Goal: Task Accomplishment & Management: Complete application form

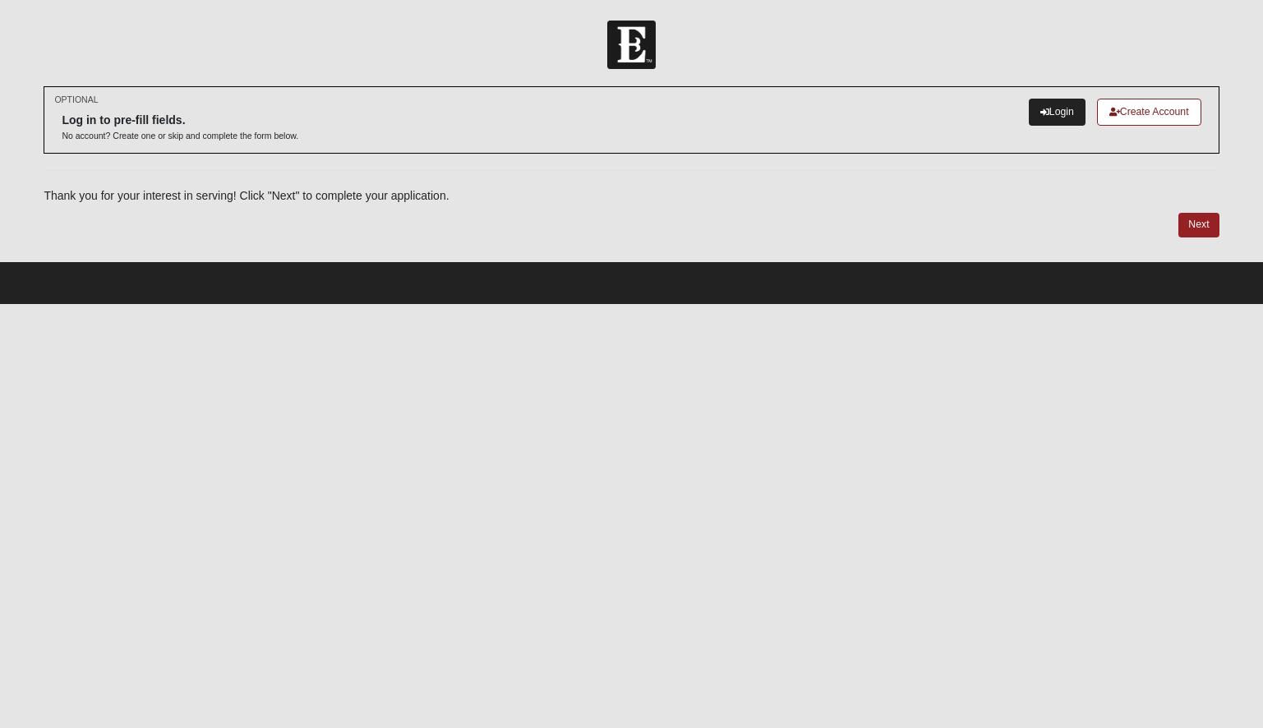
click at [1057, 110] on link "Login" at bounding box center [1057, 112] width 57 height 27
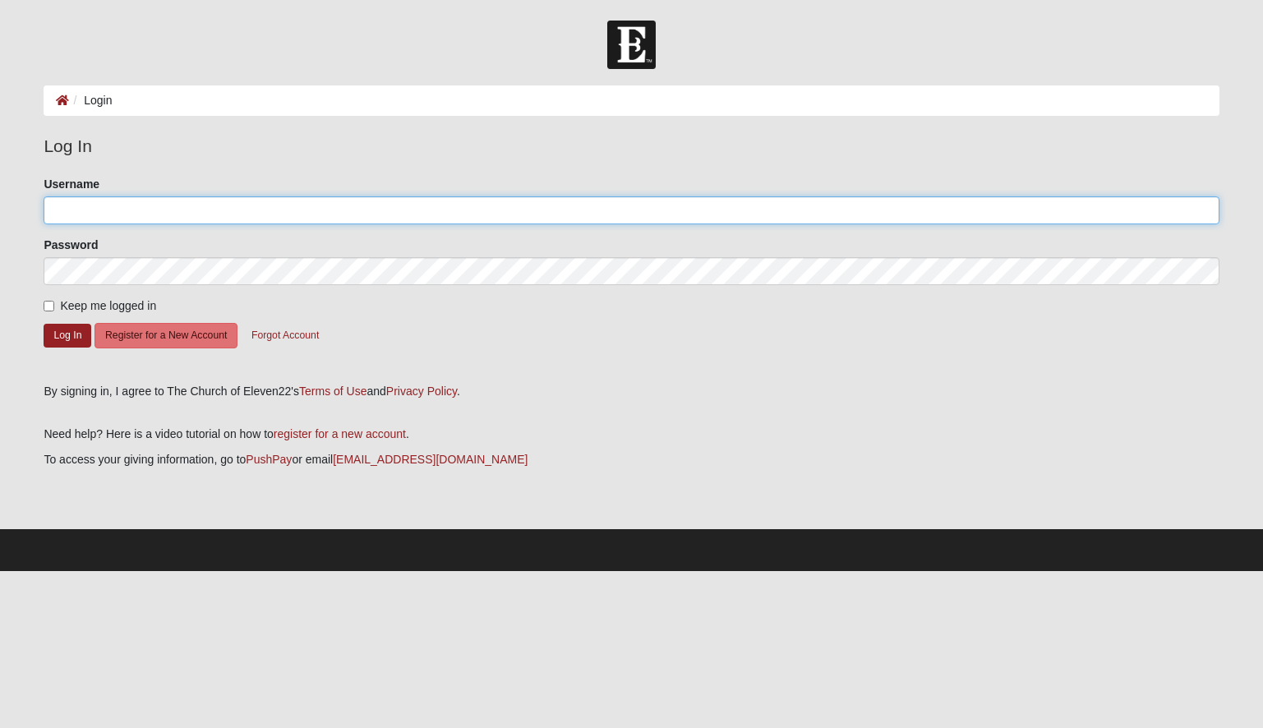
type input "Cherishgr"
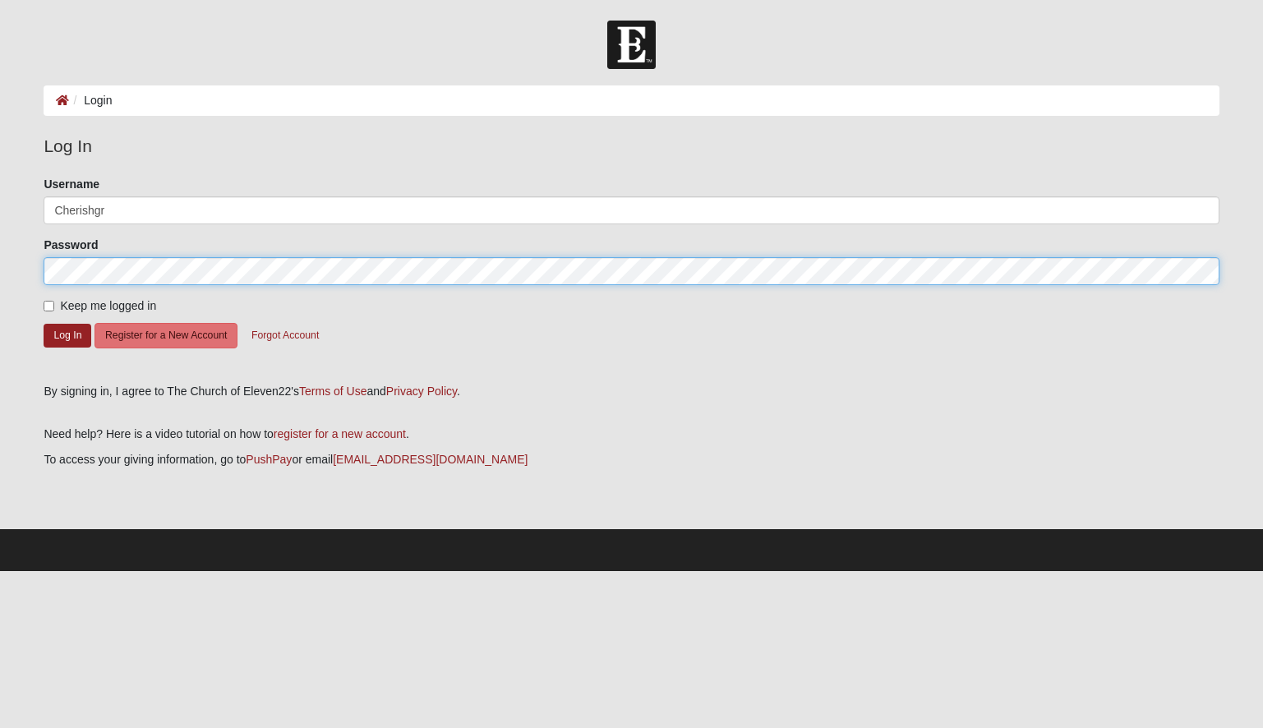
click at [67, 334] on button "Log In" at bounding box center [68, 336] width 48 height 24
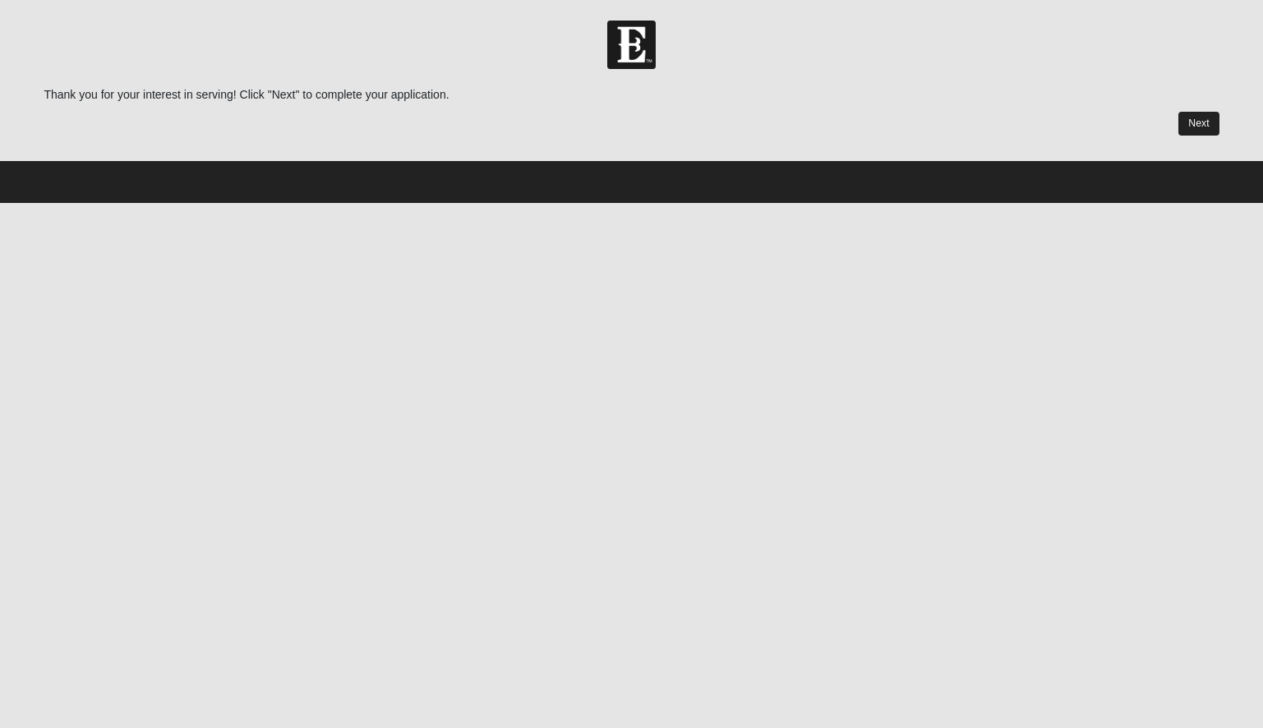
click at [1178, 121] on link "Next" at bounding box center [1198, 124] width 40 height 24
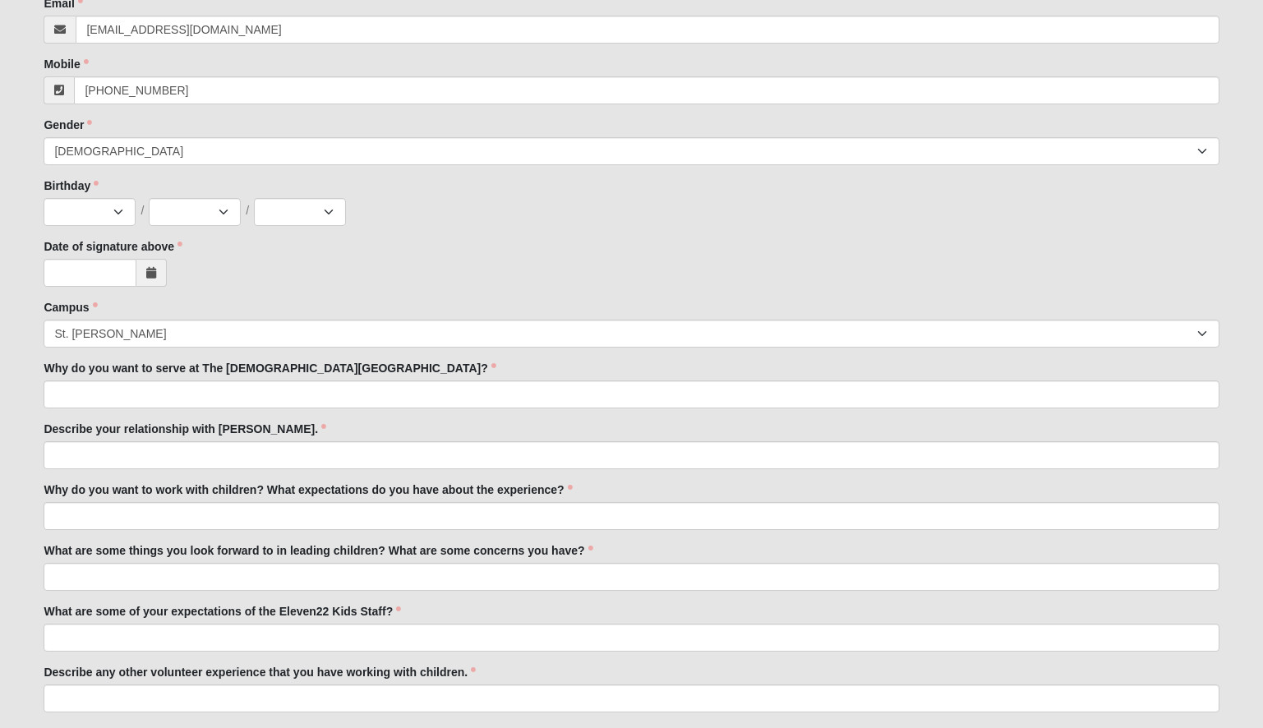
scroll to position [429, 0]
click at [118, 213] on select "Jan Feb Mar Apr May Jun Jul Aug Sep Oct Nov Dec" at bounding box center [90, 211] width 92 height 28
select select "11"
click at [214, 217] on select "1 2 3 4 5 6 7 8 9 10 11 12 13 14 15 16 17 18 19 20 21 22 23 24 25 26 27 28 29 3…" at bounding box center [195, 211] width 92 height 28
select select "16"
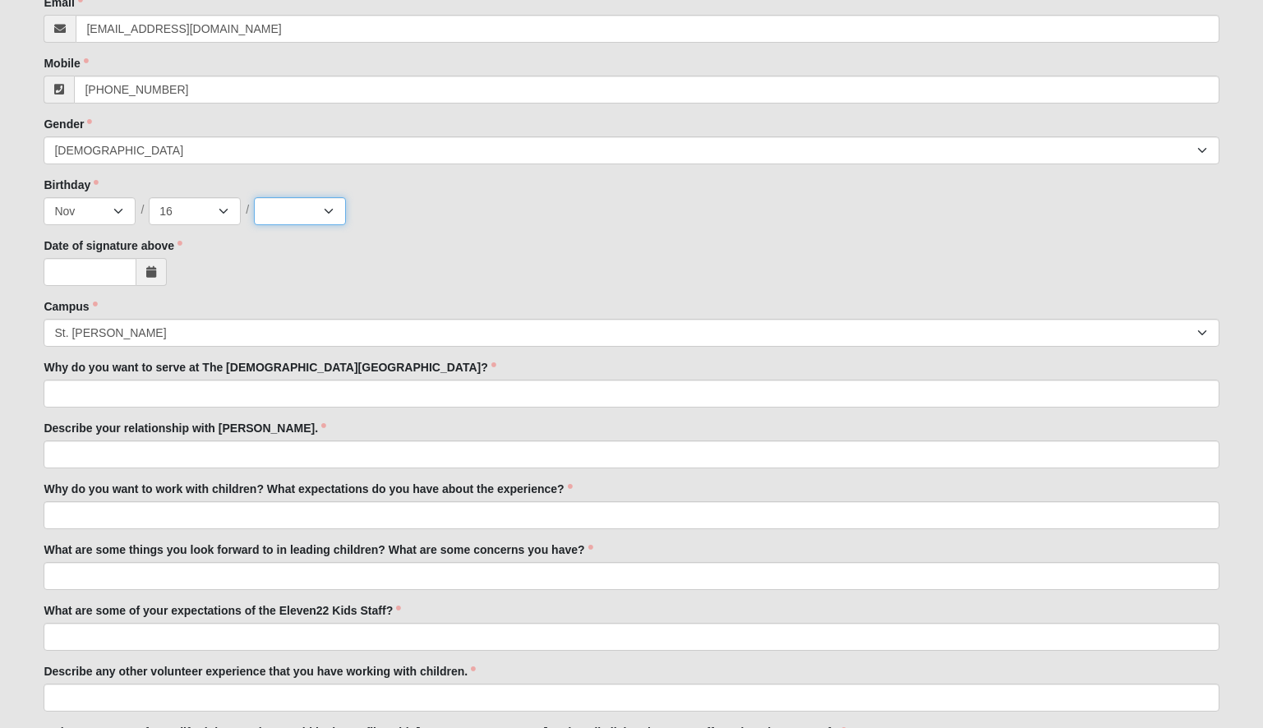
click at [323, 202] on select "2025 2024 2023 2022 2021 2020 2019 2018 2017 2016 2015 2014 2013 2012 2011 2010…" at bounding box center [300, 211] width 92 height 28
select select "1972"
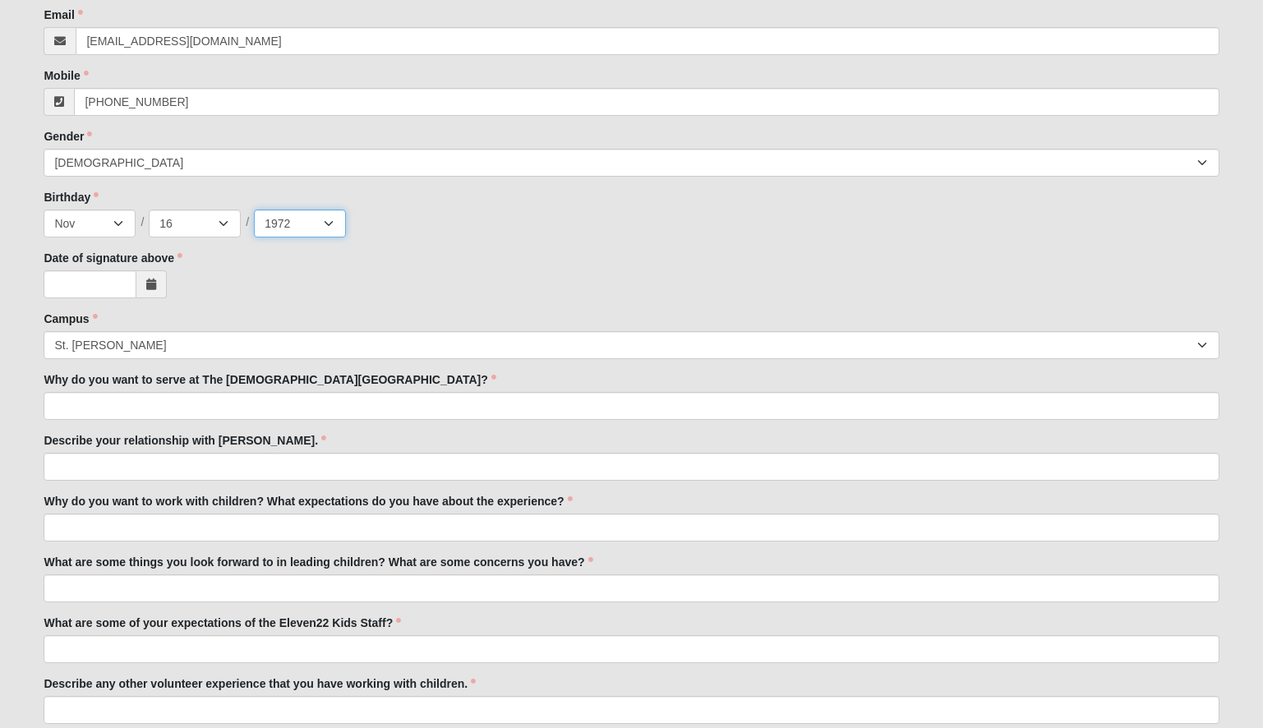
scroll to position [420, 0]
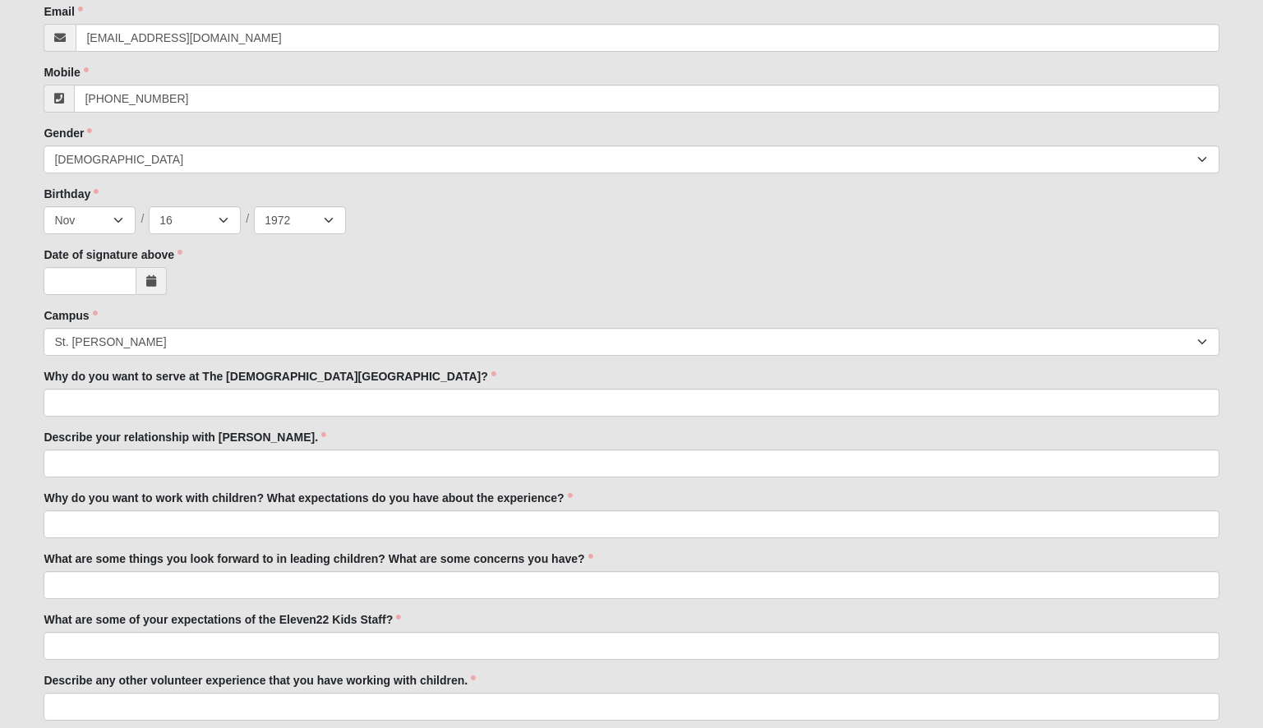
click at [144, 283] on span at bounding box center [151, 281] width 30 height 28
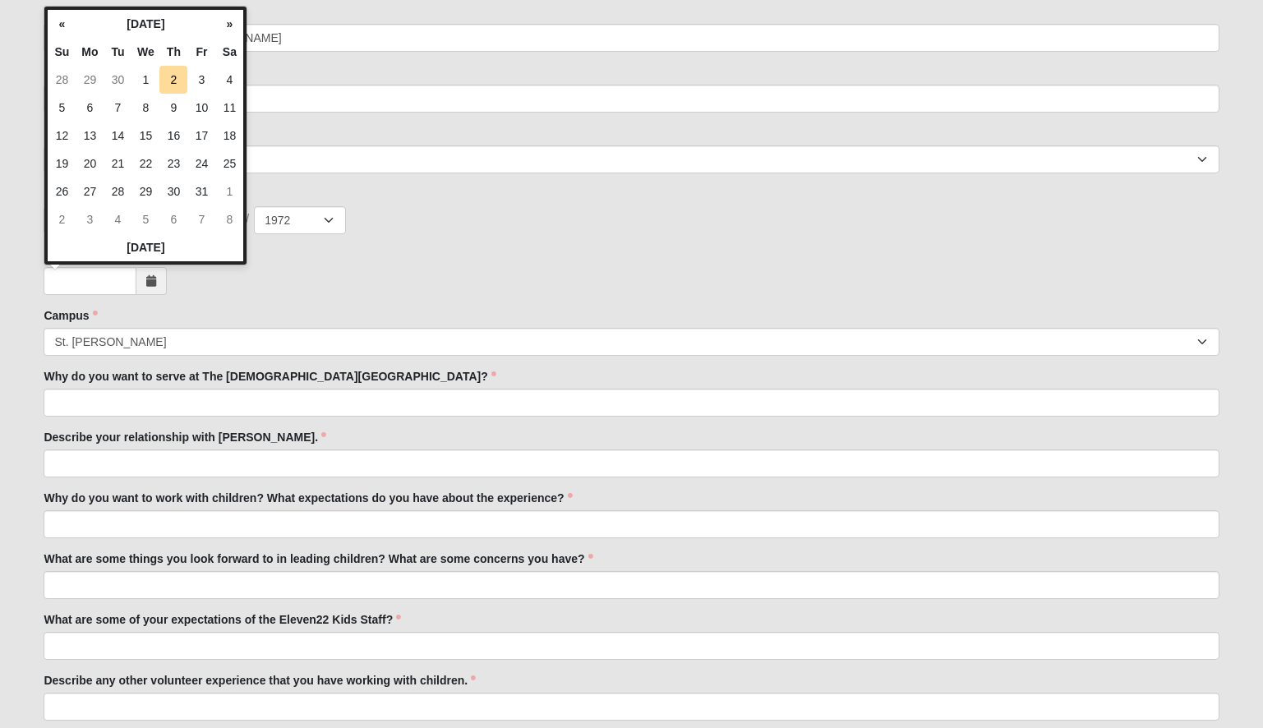
click at [144, 283] on span at bounding box center [151, 281] width 30 height 28
click at [169, 68] on td "2" at bounding box center [173, 80] width 28 height 28
type input "10/02/2025"
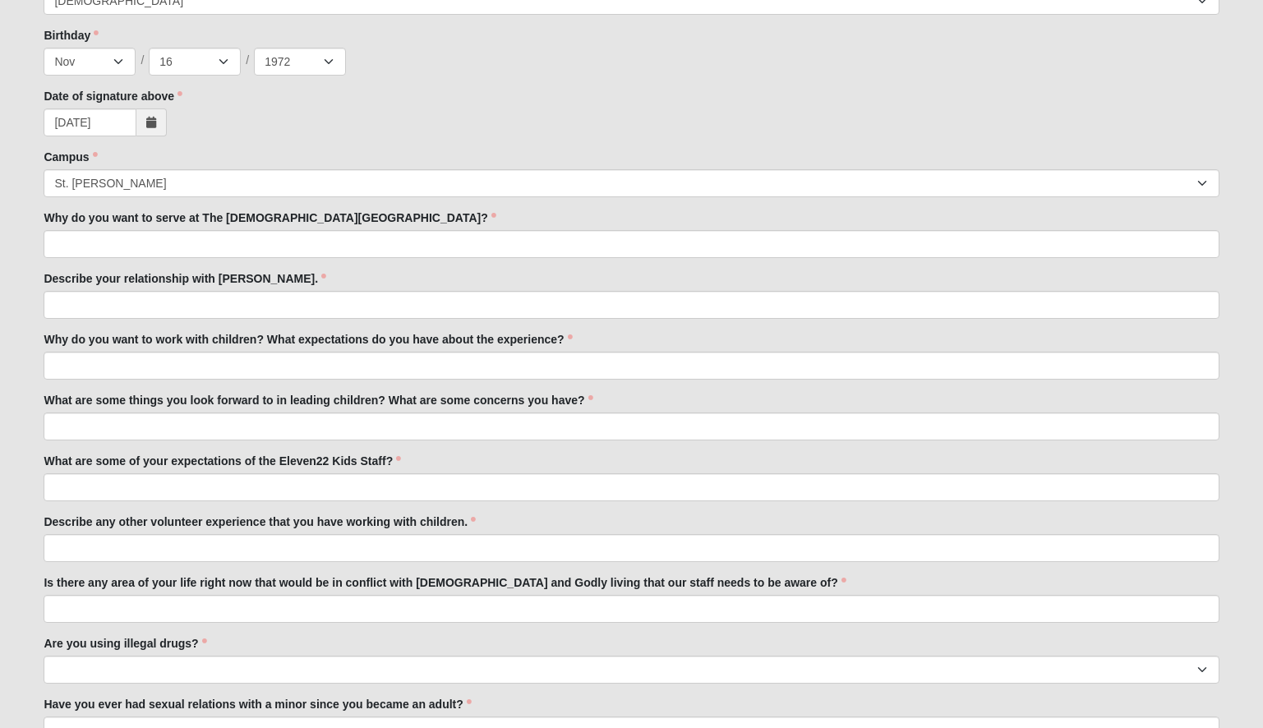
scroll to position [579, 0]
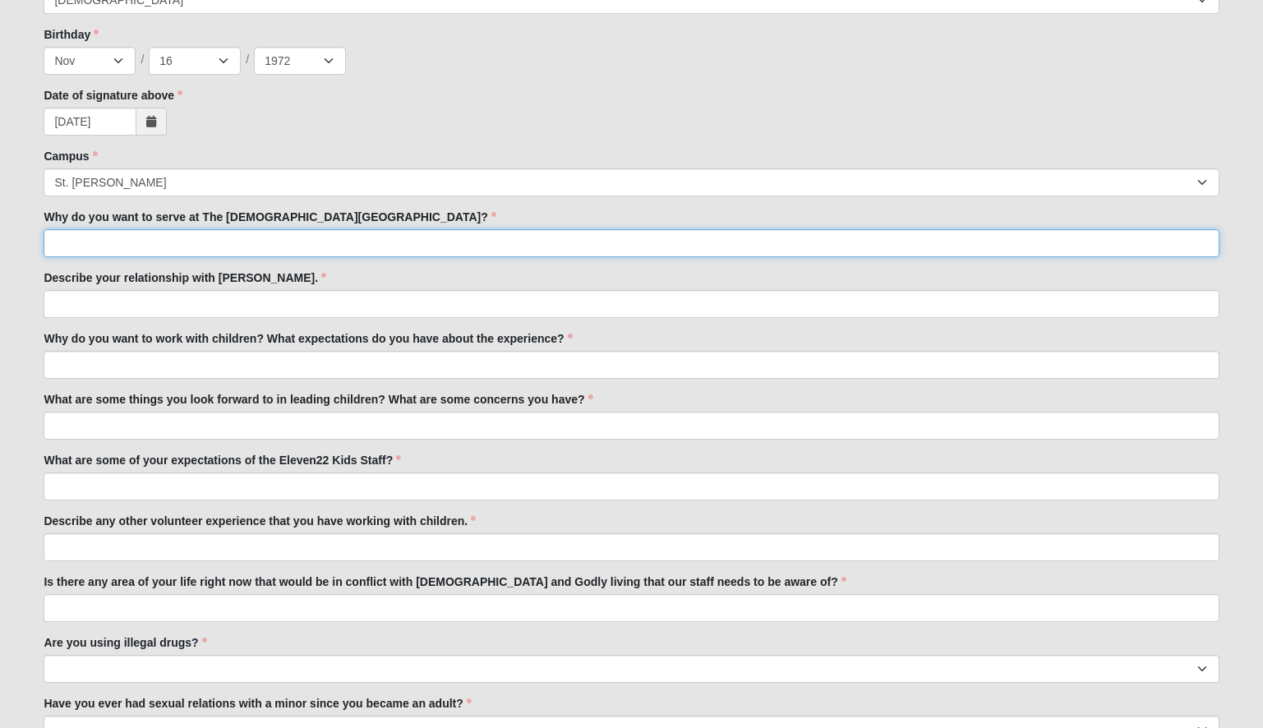
click at [251, 241] on input "Why do you want to serve at The Church of Eleven22?" at bounding box center [631, 243] width 1175 height 28
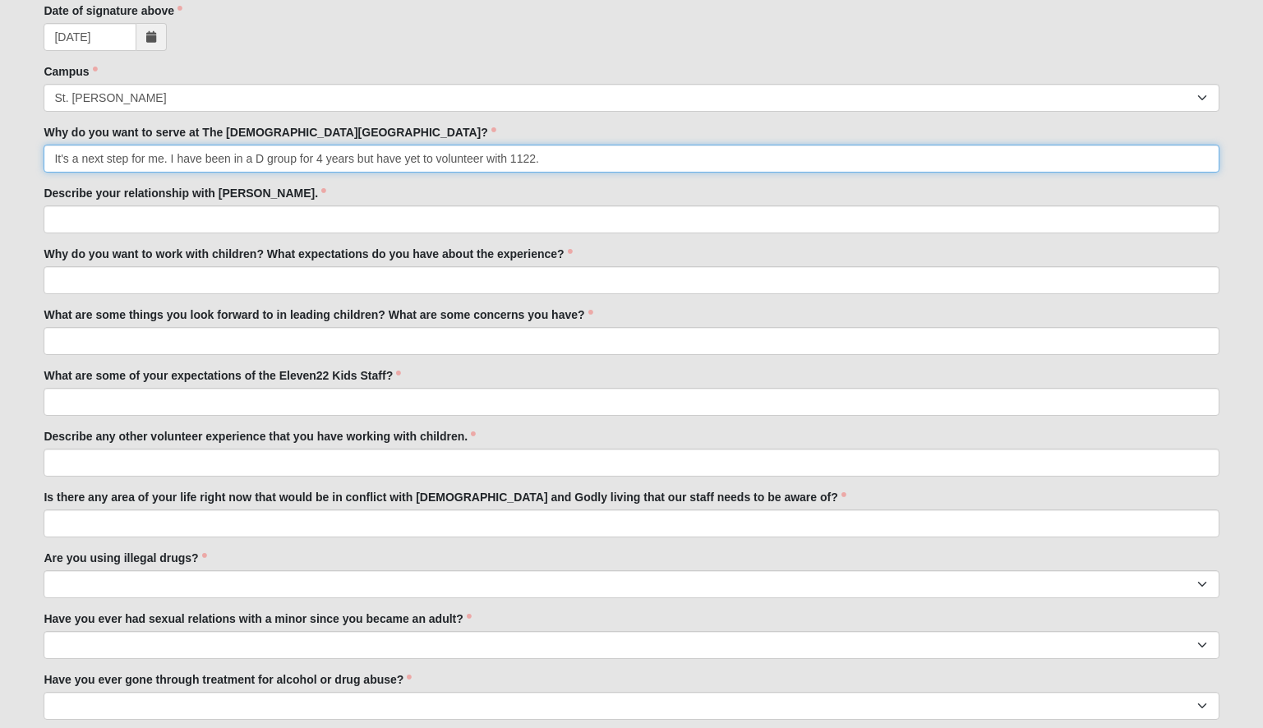
scroll to position [667, 0]
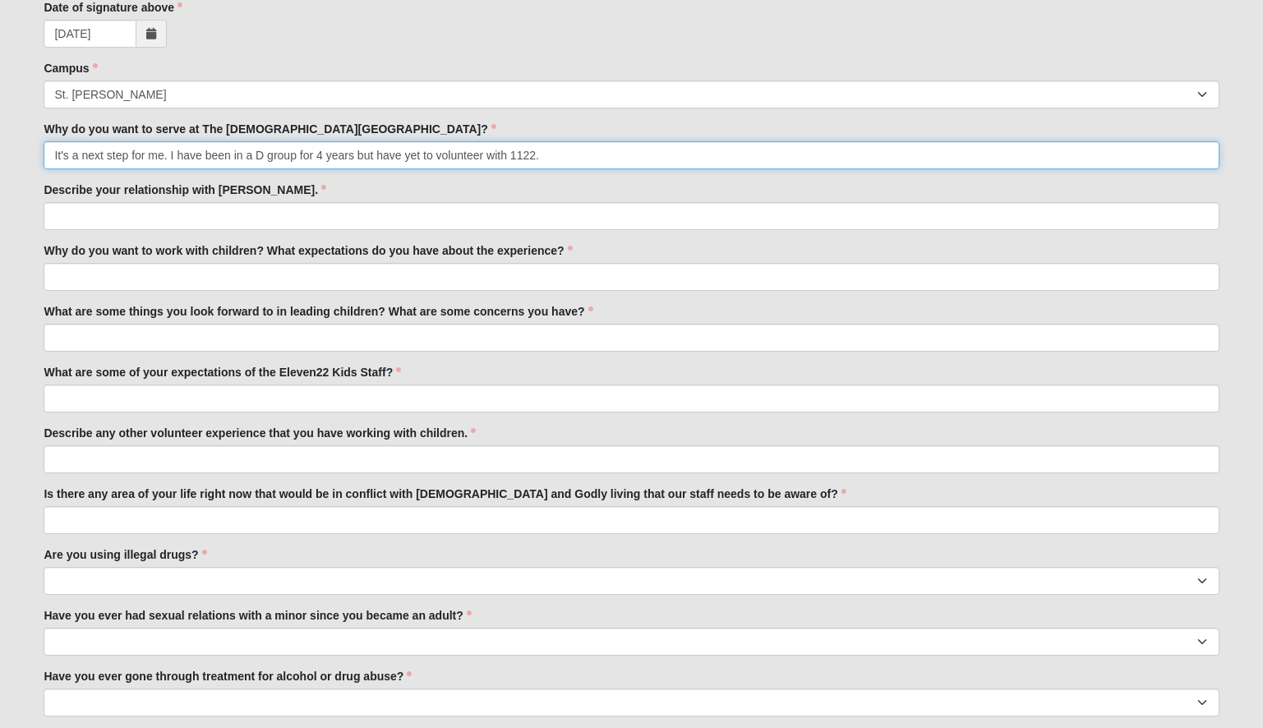
type input "It's a next step for me. I have been in a D group for 4 years but have yet to v…"
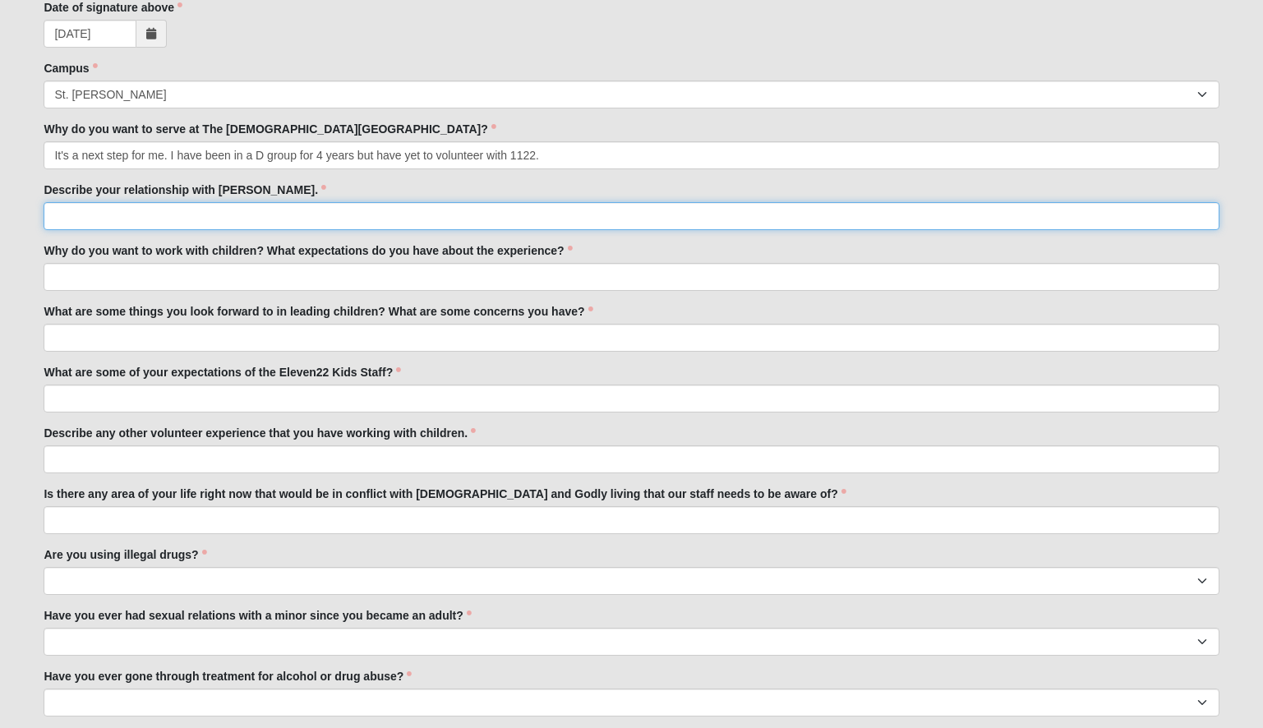
click at [282, 210] on input "Describe your relationship with Jesus." at bounding box center [631, 216] width 1175 height 28
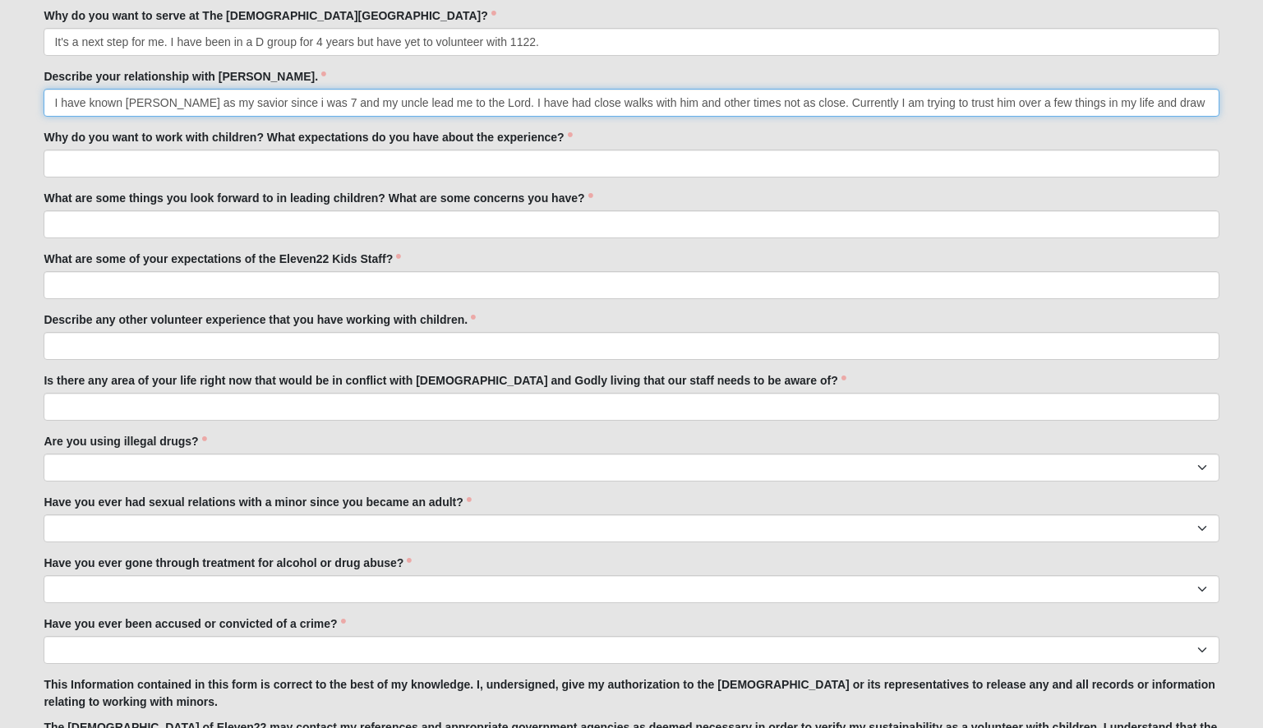
scroll to position [782, 0]
type input "I have known Jesus as my savior since i was 7 and my uncle lead me to the Lord.…"
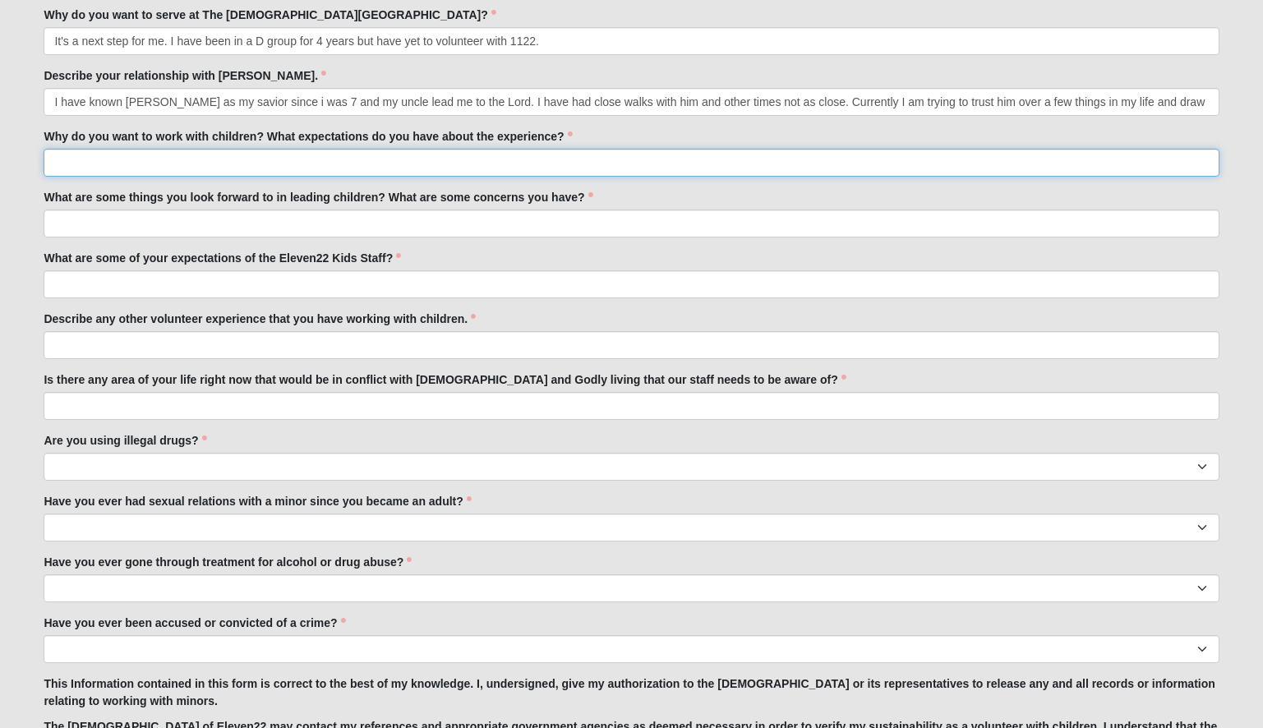
click at [259, 159] on input "Why do you want to work with children? What expectations do you have about the …" at bounding box center [631, 163] width 1175 height 28
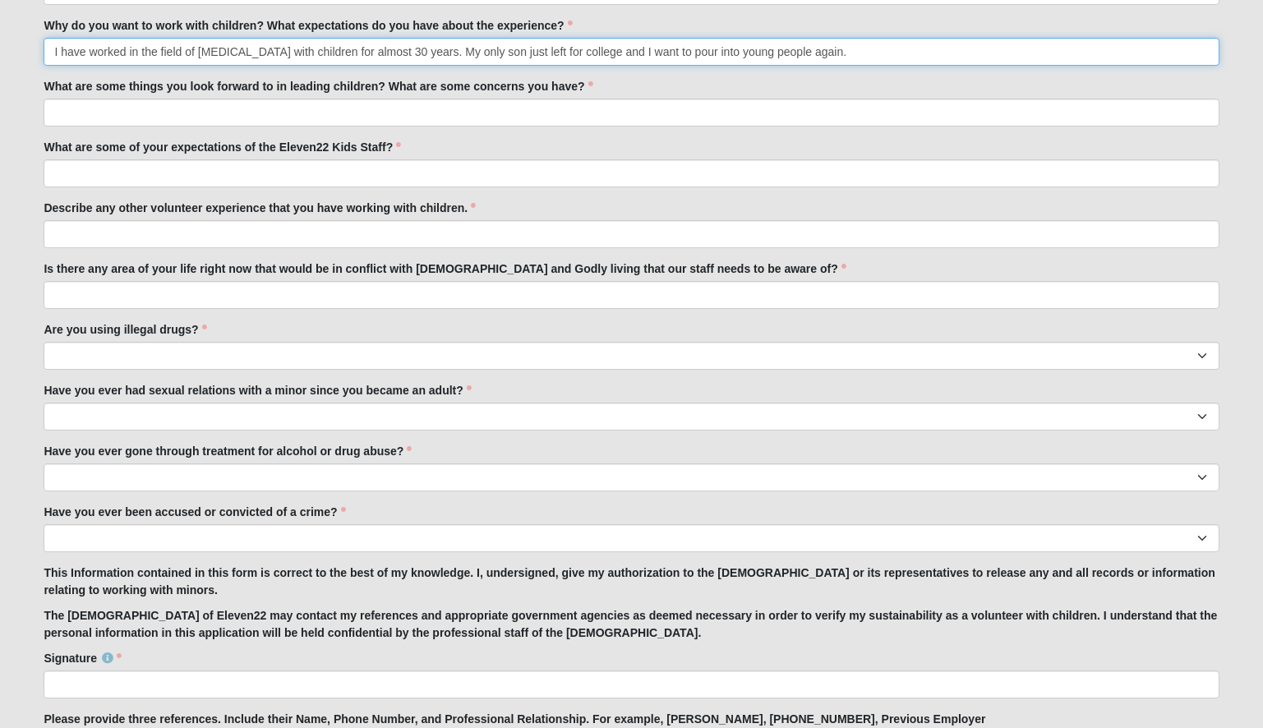
scroll to position [893, 0]
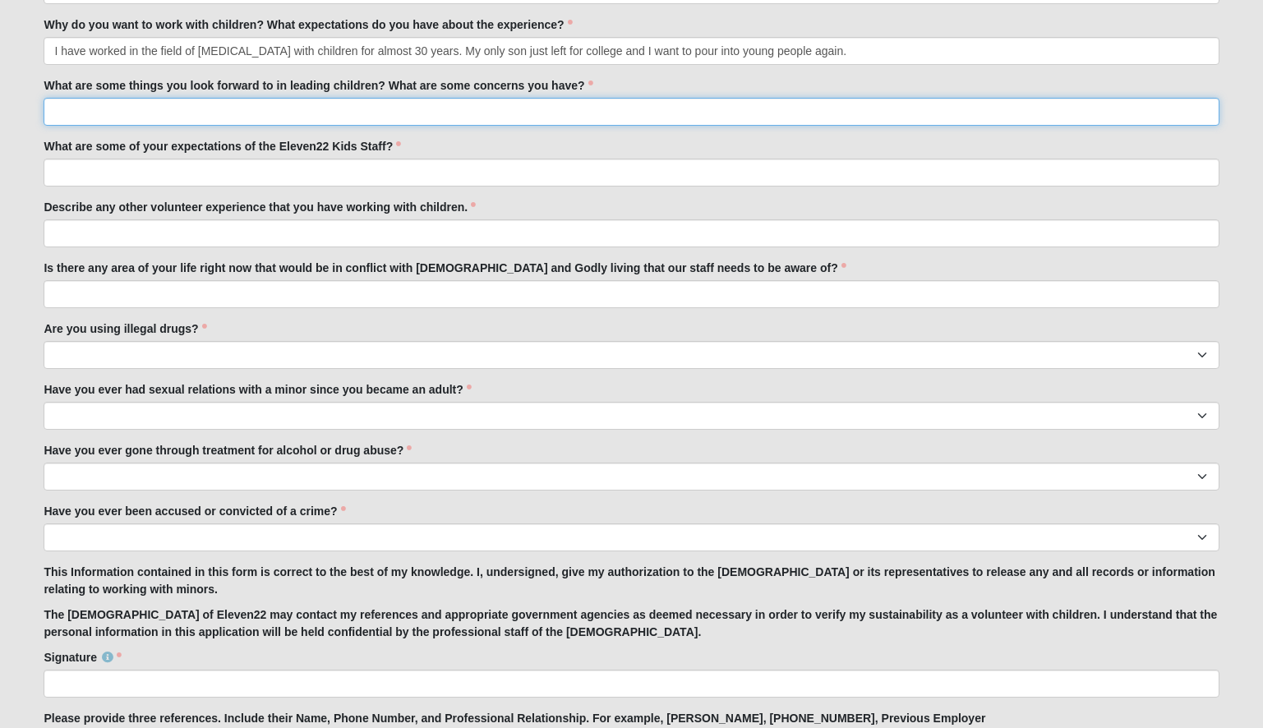
click at [182, 120] on input "What are some things you look forward to in leading children? What are some con…" at bounding box center [631, 112] width 1175 height 28
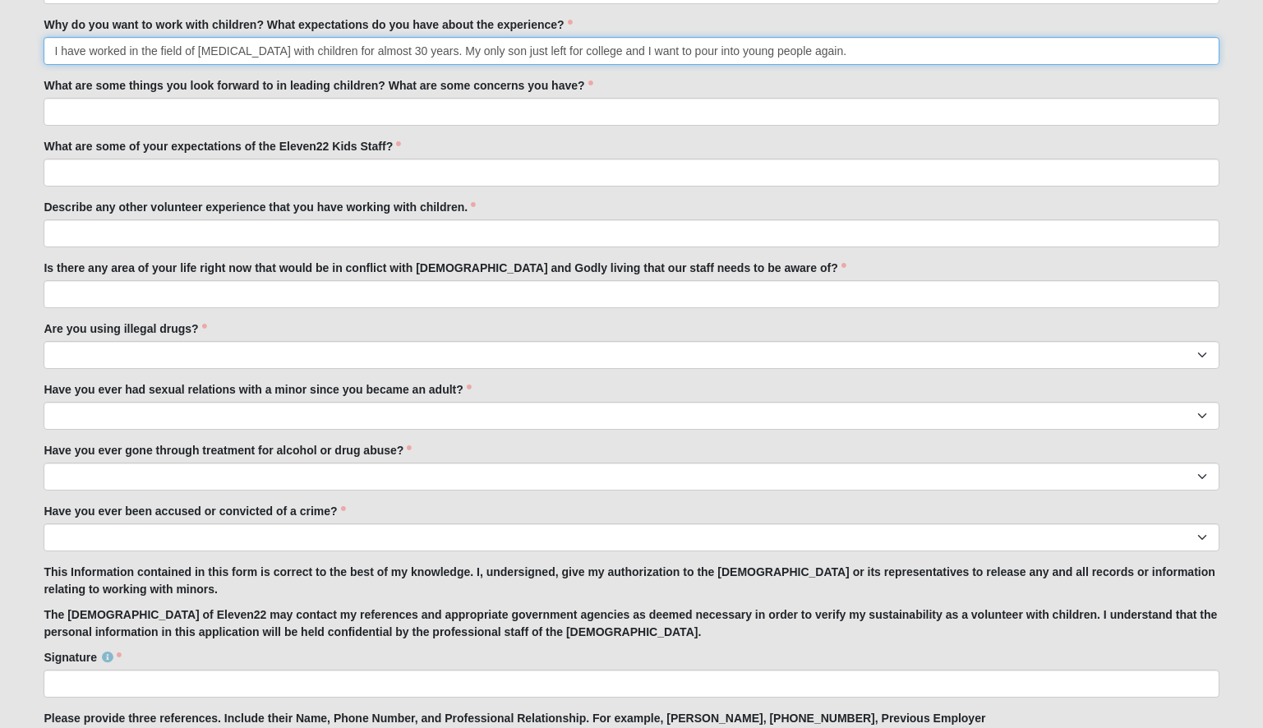
click at [91, 52] on input "I have worked in the field of autism with children for almost 30 years. My only…" at bounding box center [631, 51] width 1175 height 28
type input "I worked in the field of autism with children for almost 30 years. My only son …"
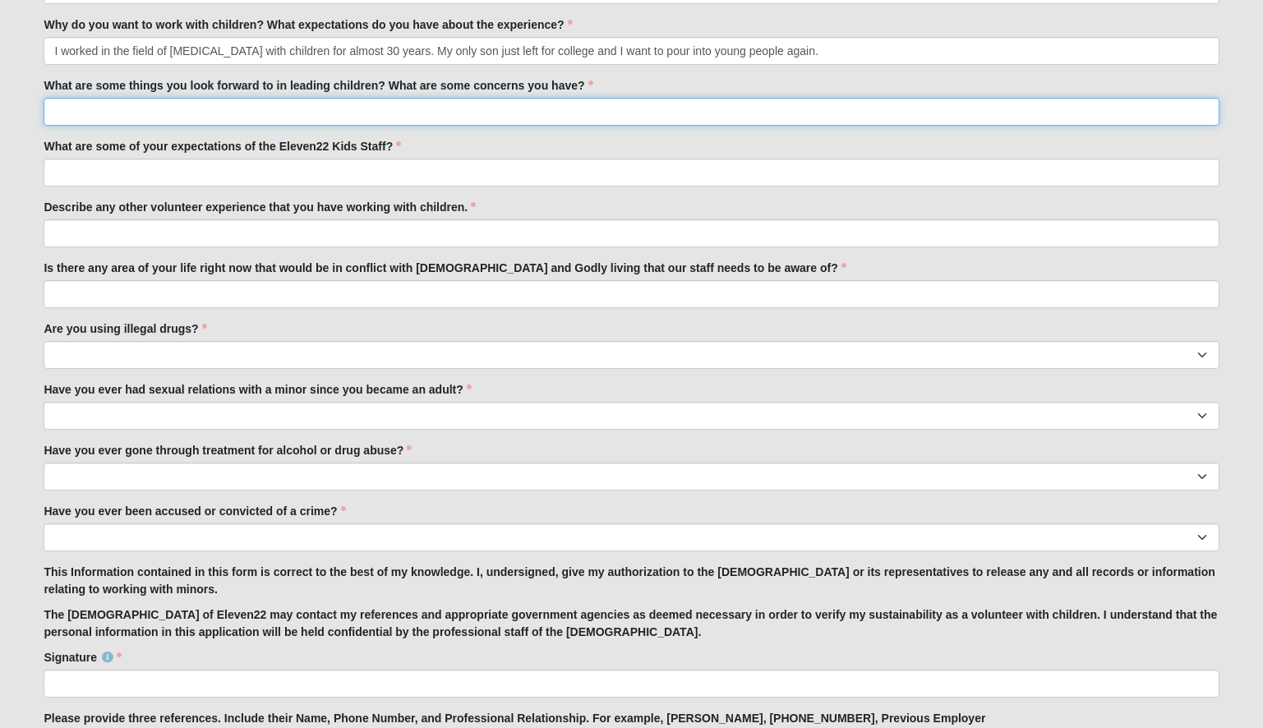
click at [197, 113] on input "What are some things you look forward to in leading children? What are some con…" at bounding box center [631, 112] width 1175 height 28
type input "It depends on the age group honestly. I can't think of any concerns at this poi…"
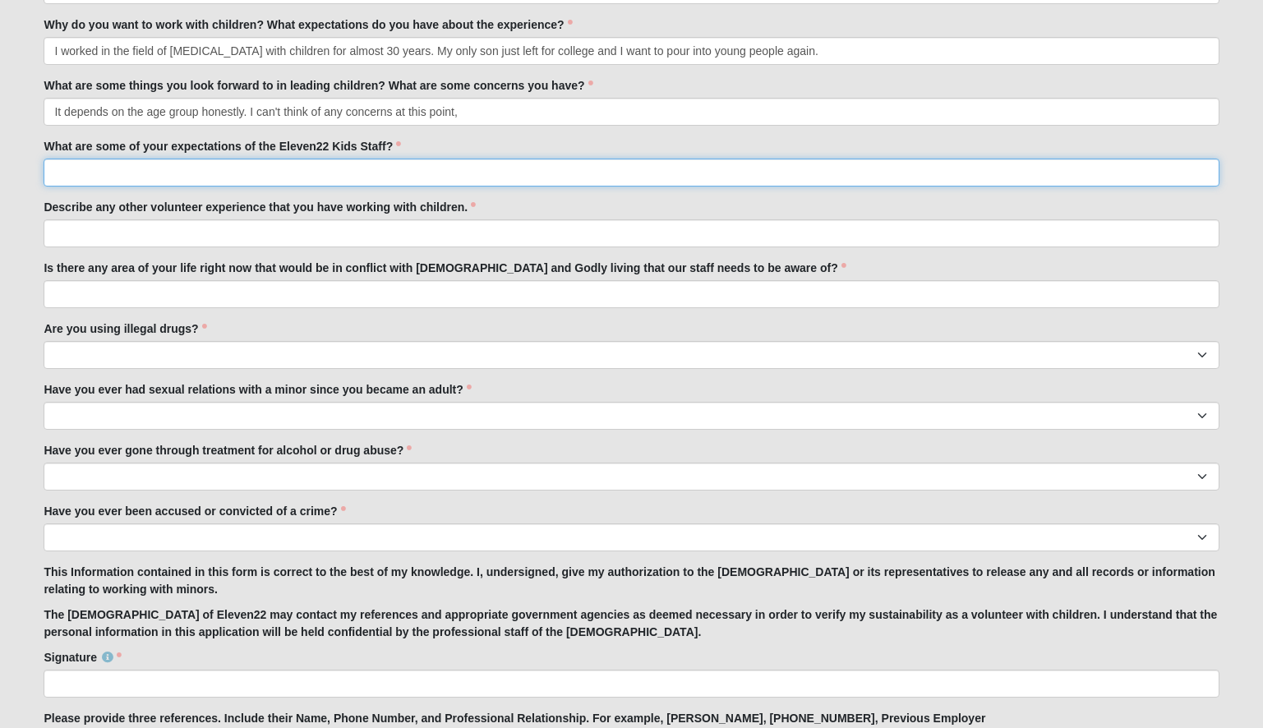
click at [168, 172] on input "What are some of your expectations of the Eleven22 Kids Staff?" at bounding box center [631, 173] width 1175 height 28
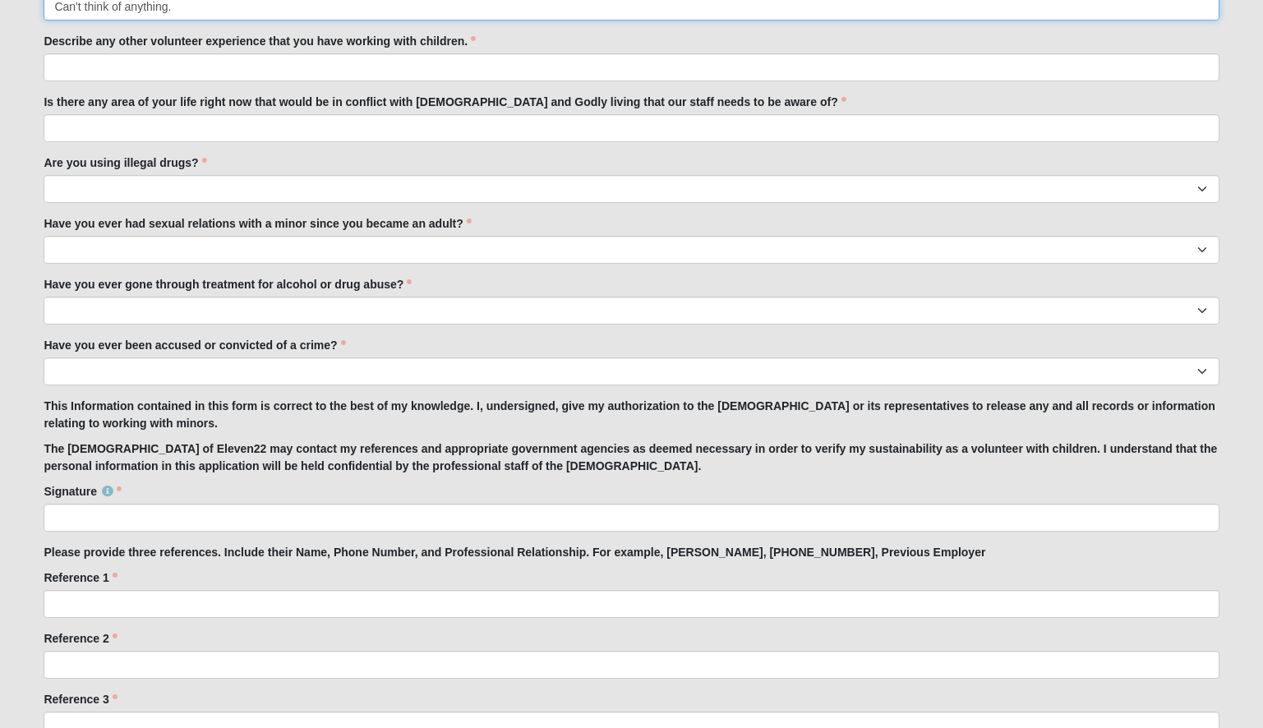
scroll to position [1059, 0]
type input "Can't think of anything."
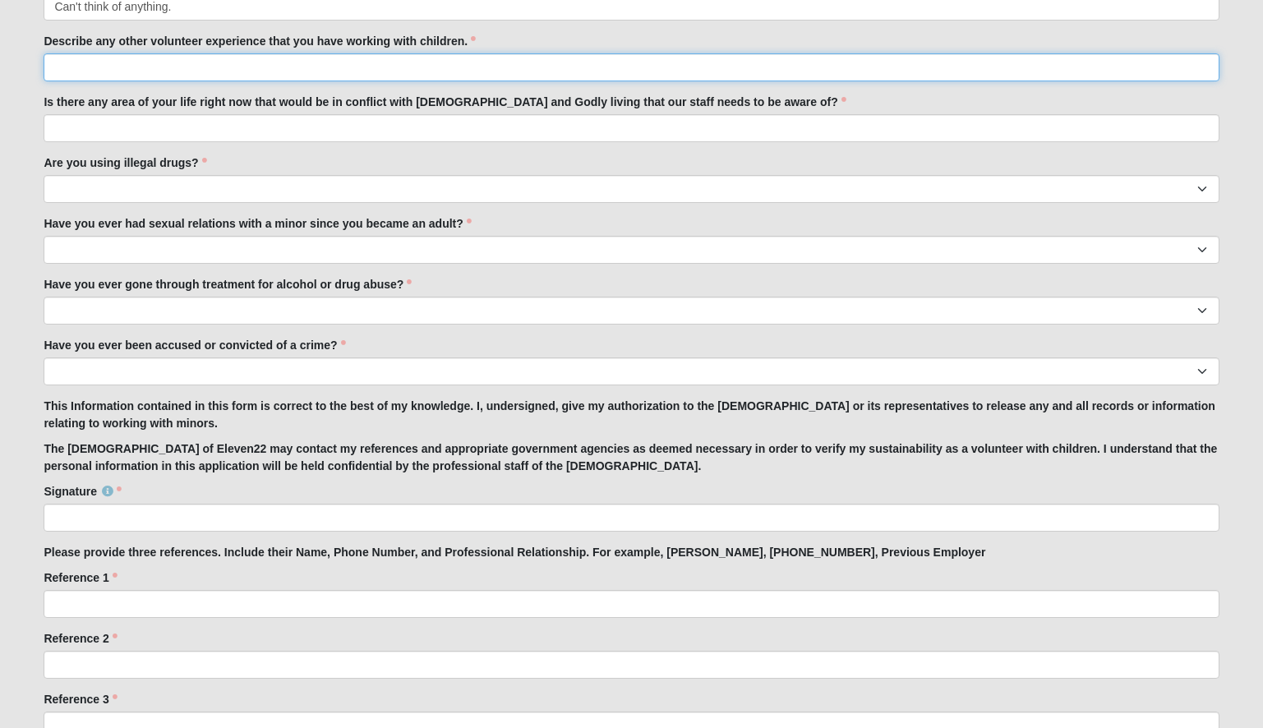
click at [172, 63] on input "Describe any other volunteer experience that you have working with children." at bounding box center [631, 67] width 1175 height 28
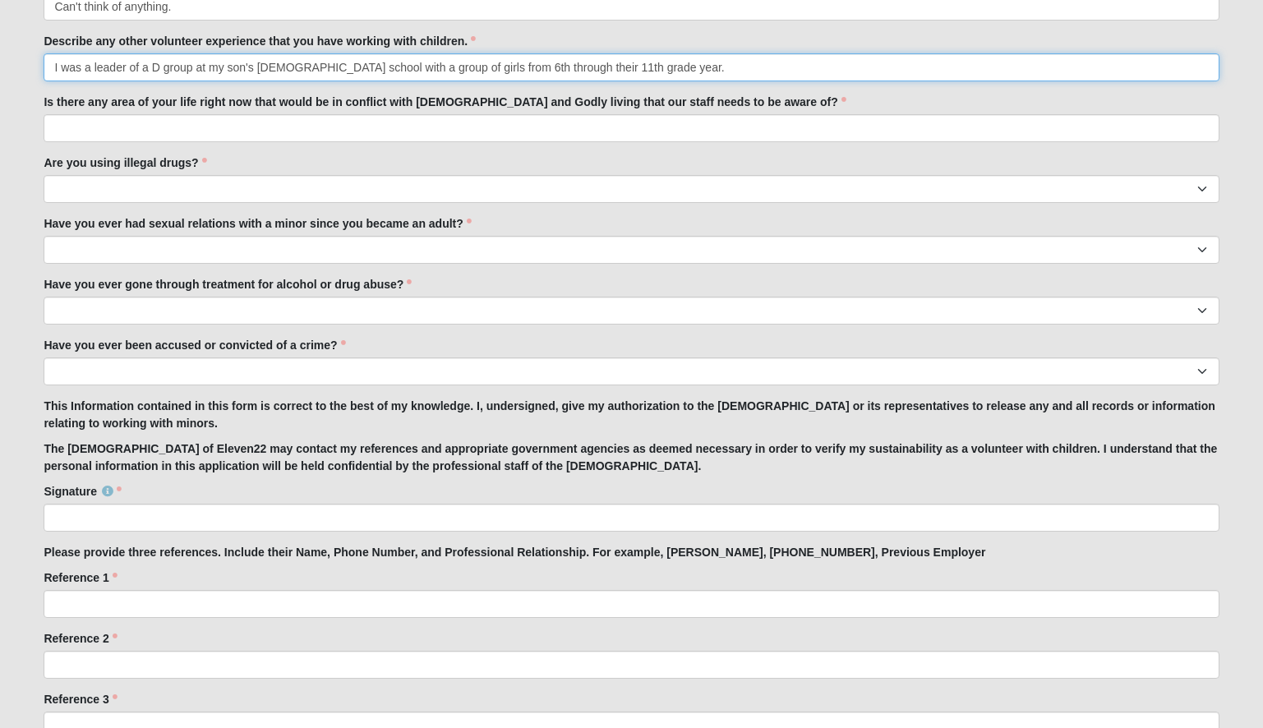
type input "I was a leader of a D group at my son's christian school with a group of girls …"
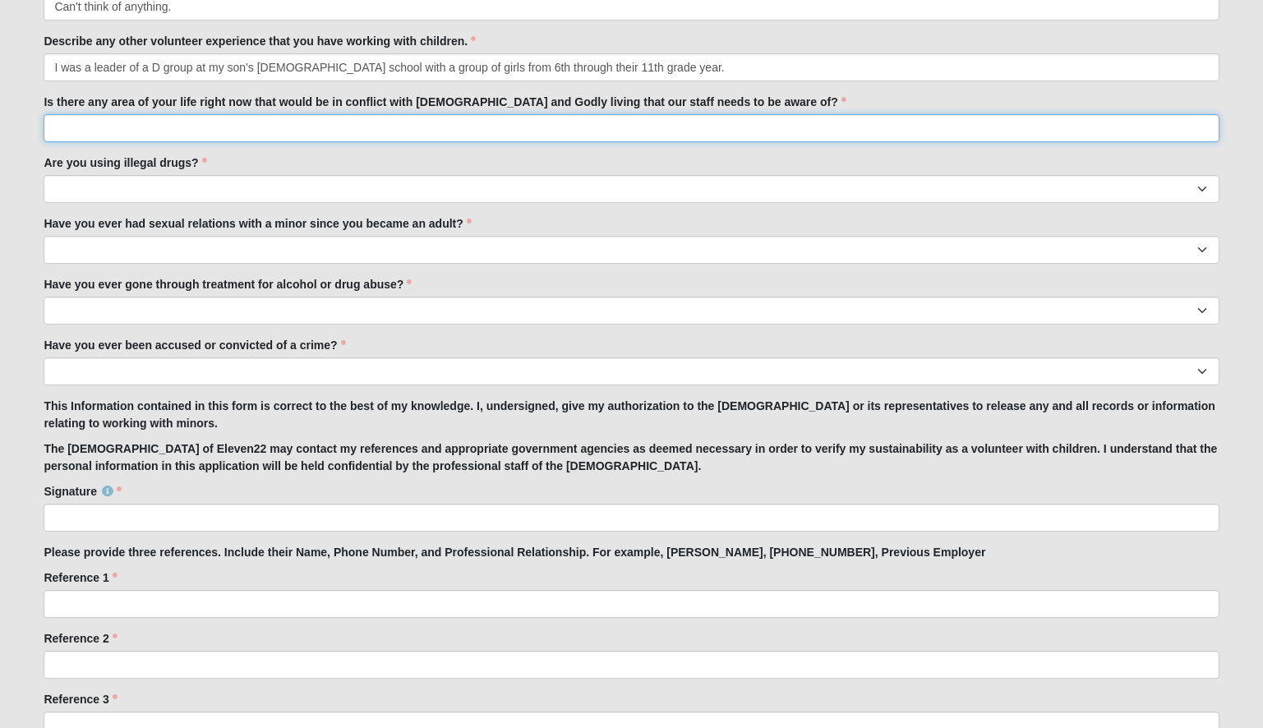
click at [136, 135] on input "Is there any area of your life right now that would be in conflict with biblica…" at bounding box center [631, 128] width 1175 height 28
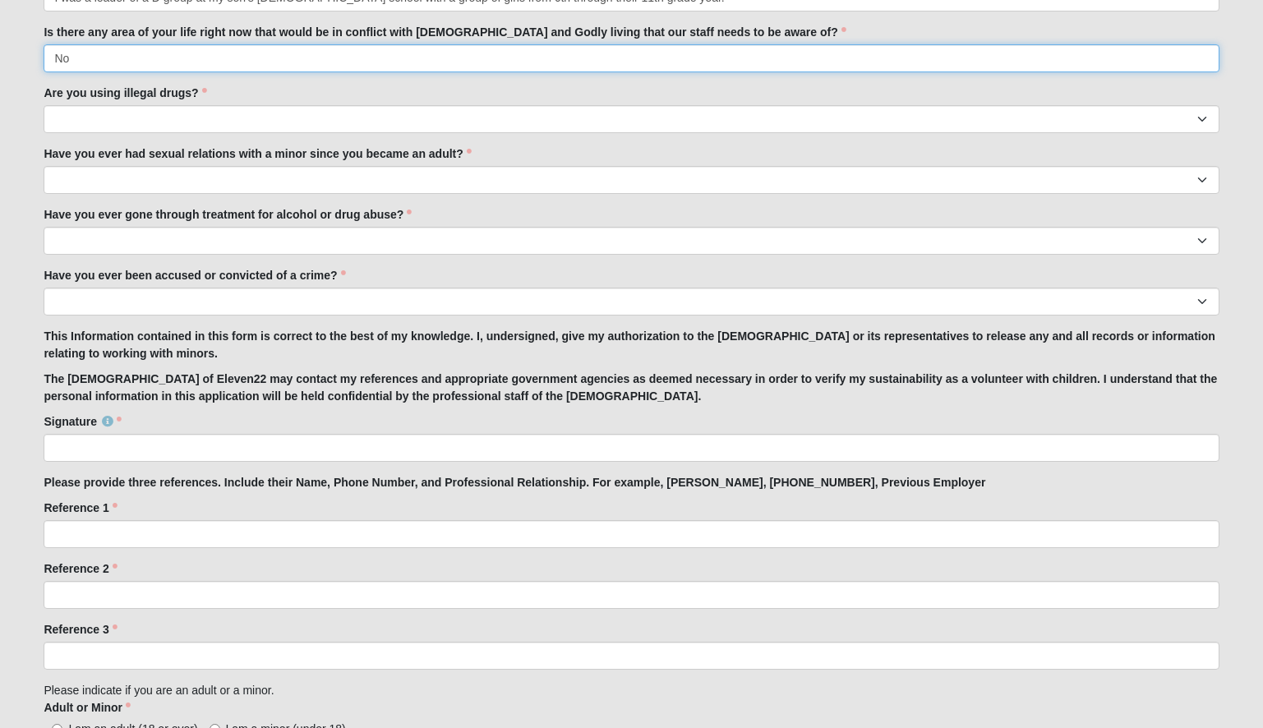
scroll to position [1132, 0]
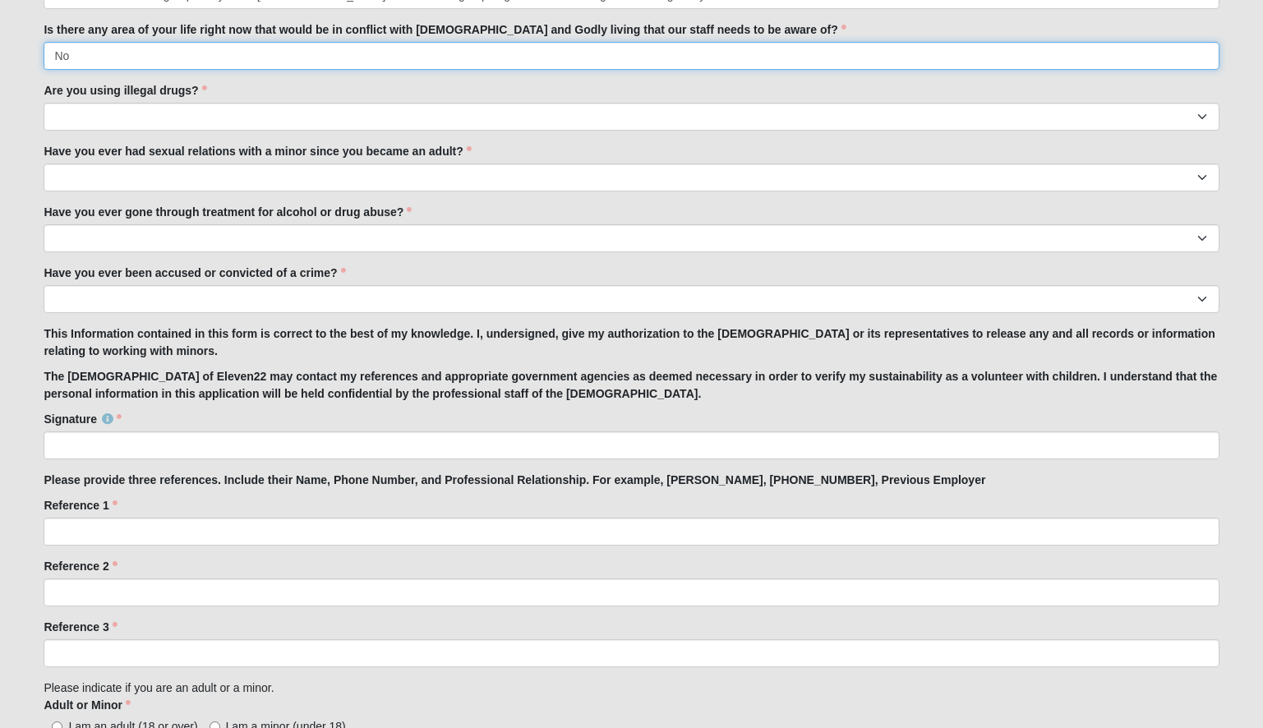
type input "No"
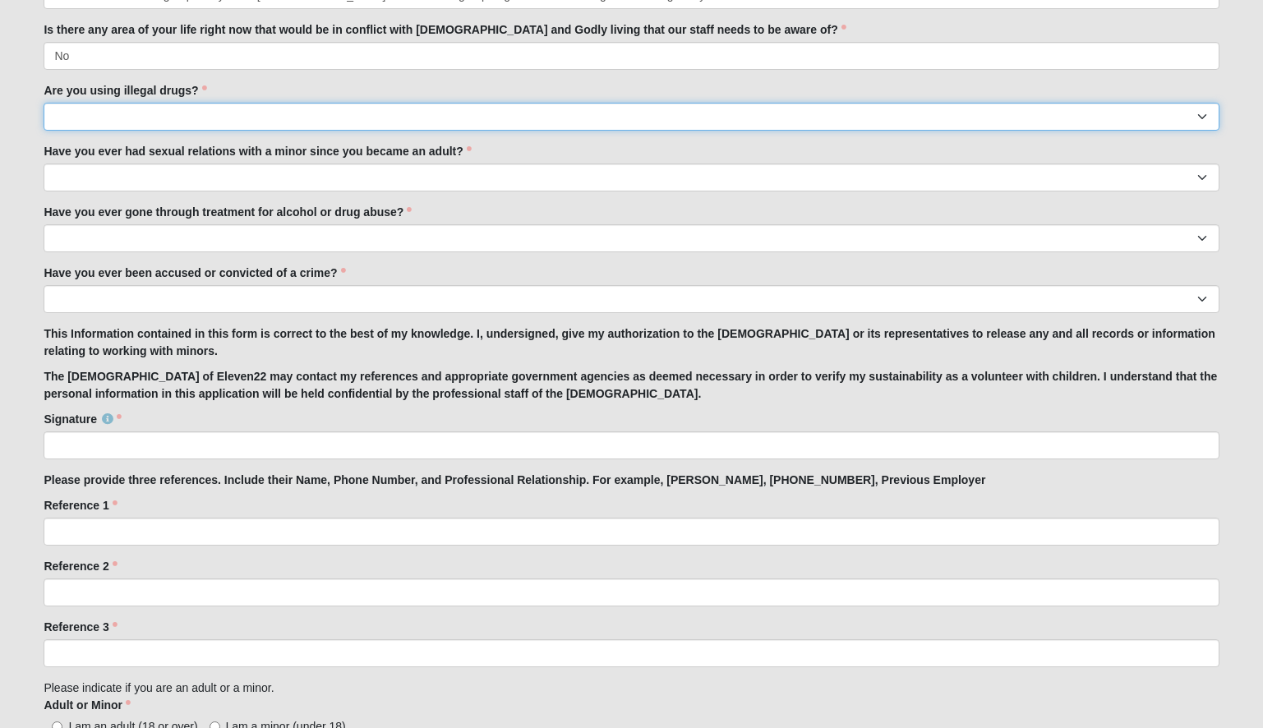
click at [85, 116] on select "Yes No" at bounding box center [631, 117] width 1175 height 28
select select "No"
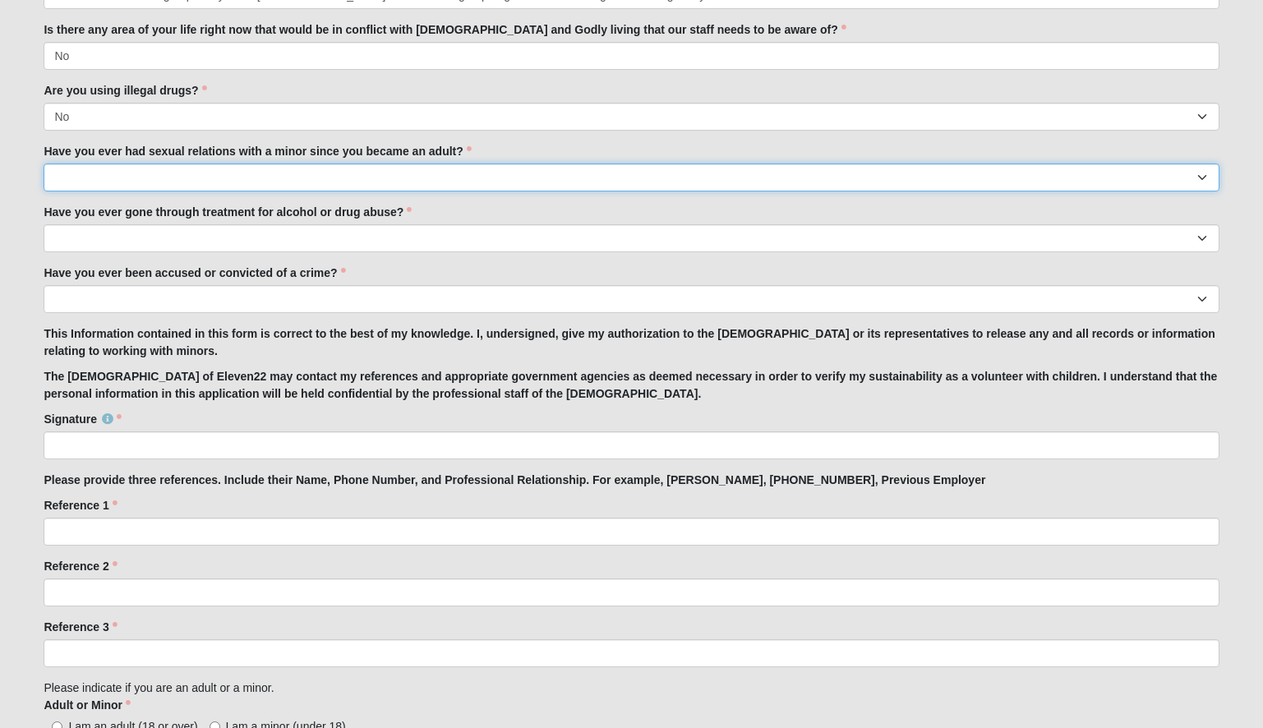
click at [91, 179] on select "Yes No" at bounding box center [631, 178] width 1175 height 28
select select "No"
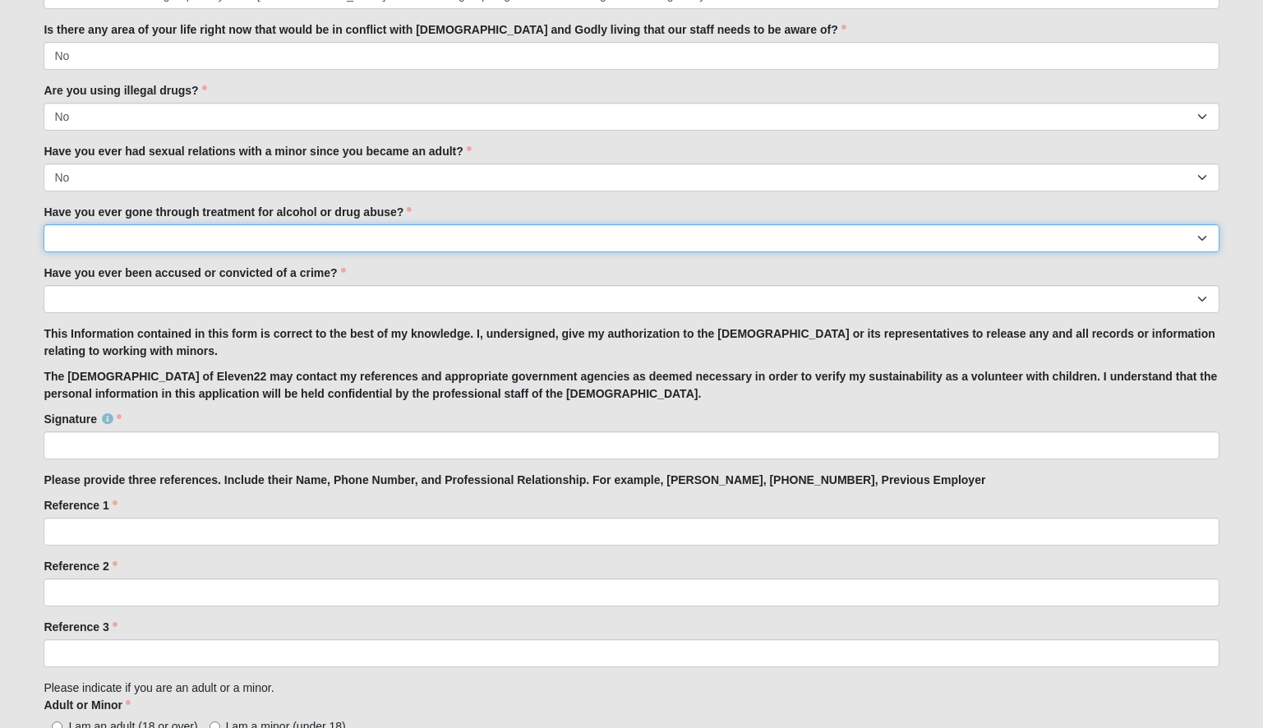
click at [88, 238] on select "Yes No" at bounding box center [631, 238] width 1175 height 28
select select "No"
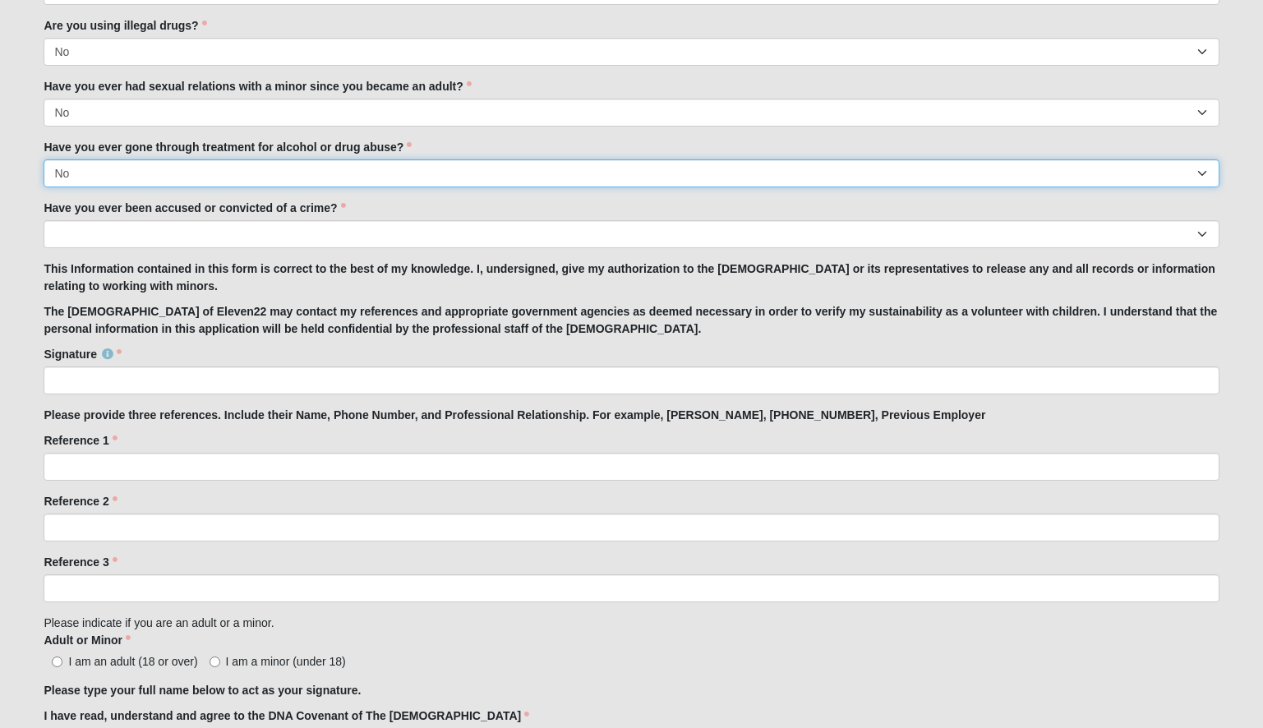
scroll to position [1216, 0]
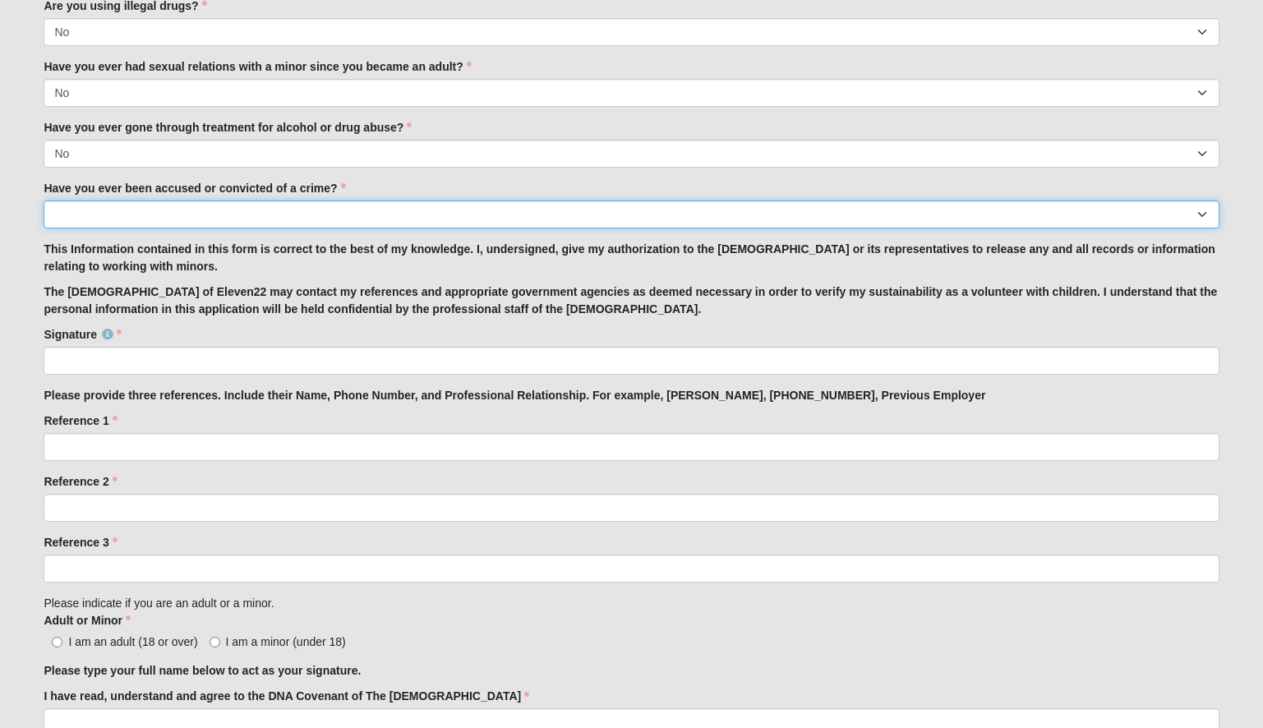
click at [119, 208] on select "Yes No" at bounding box center [631, 215] width 1175 height 28
select select "No"
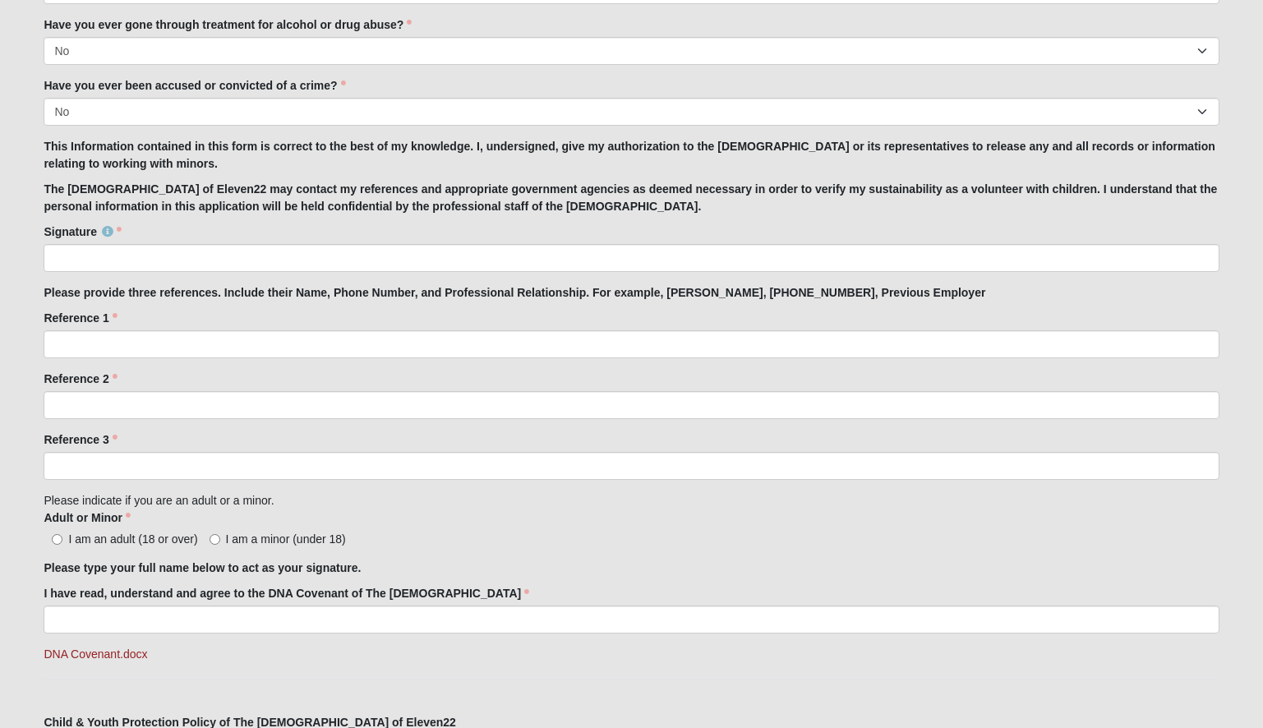
scroll to position [1321, 0]
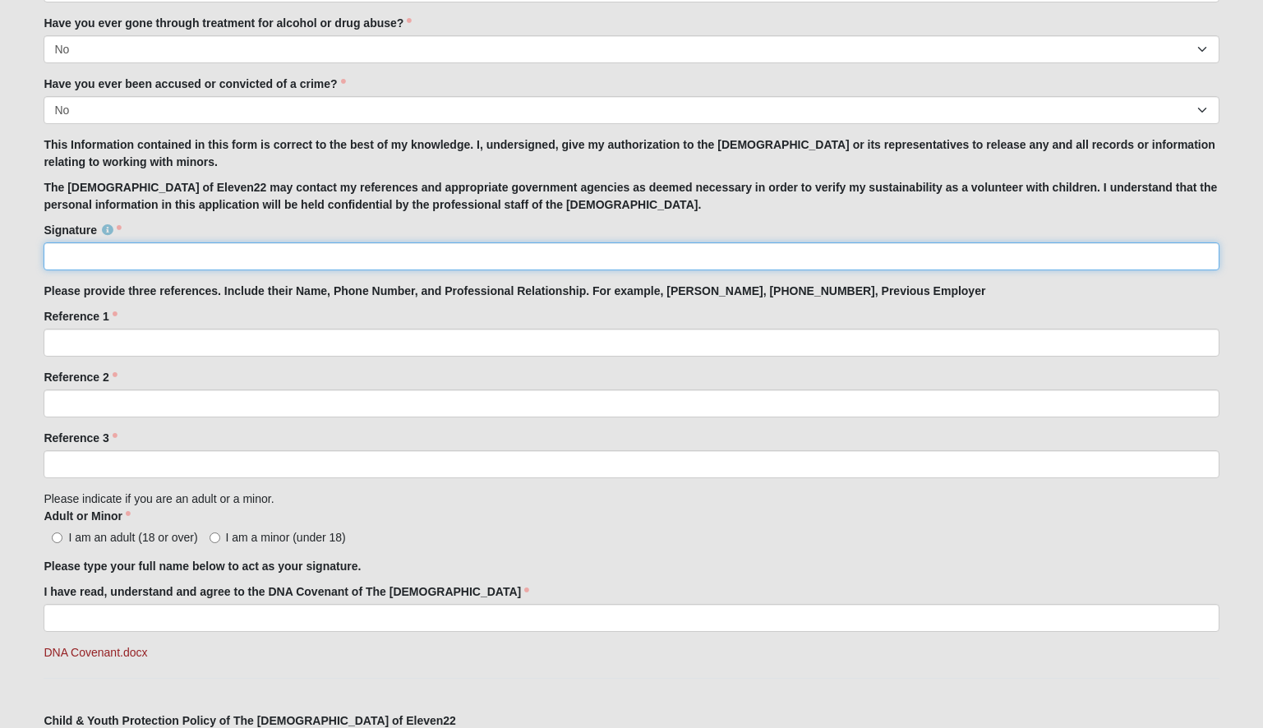
click at [218, 270] on input "Signature" at bounding box center [631, 256] width 1175 height 28
type input "h"
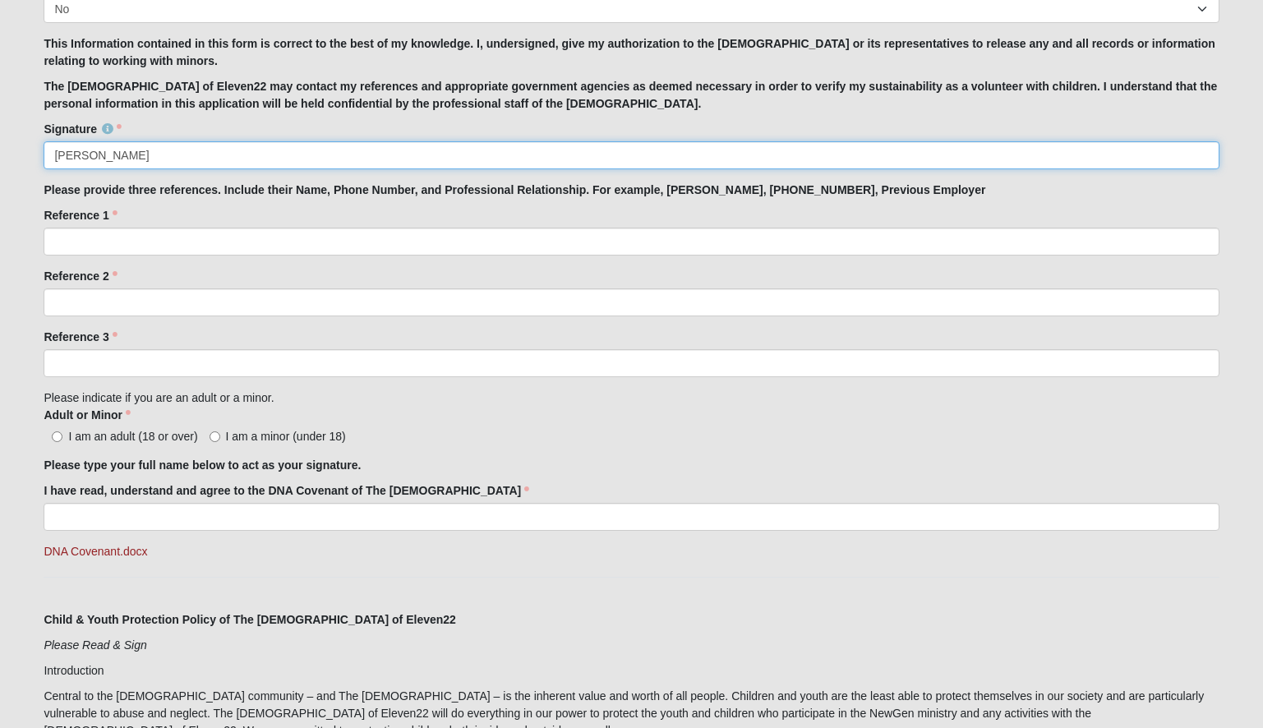
scroll to position [1428, 0]
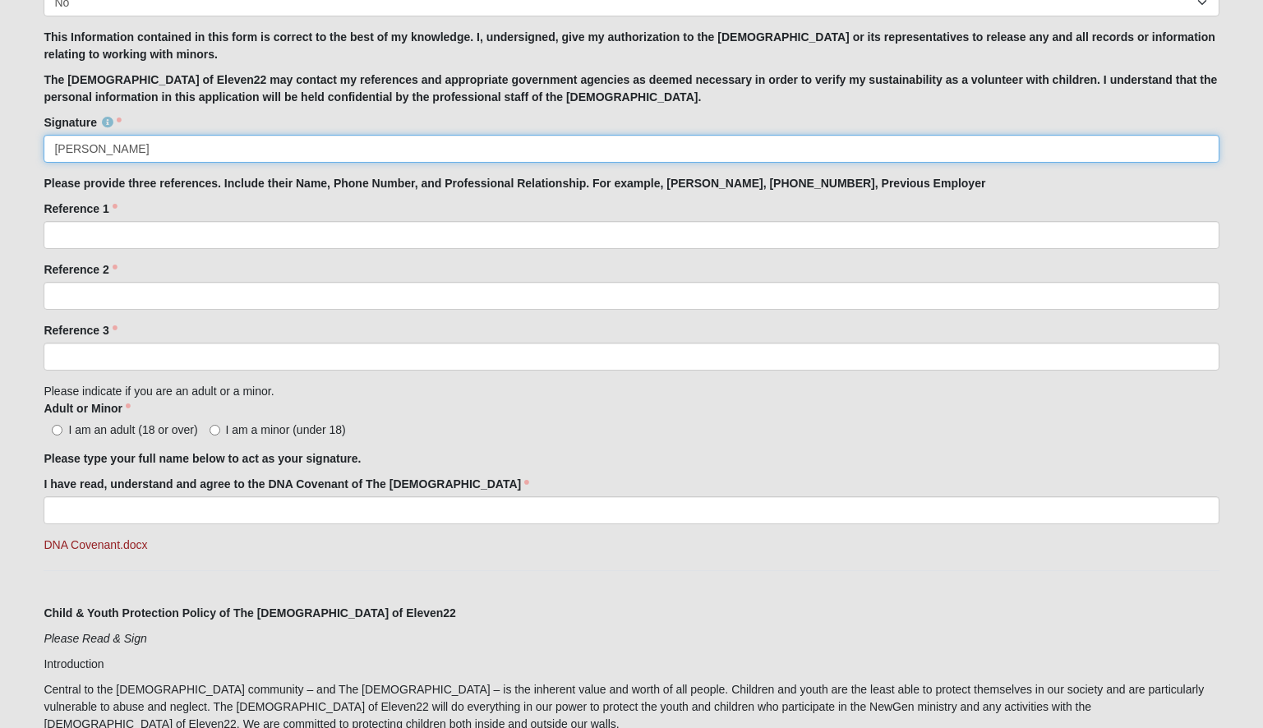
type input "Cherish Twigg"
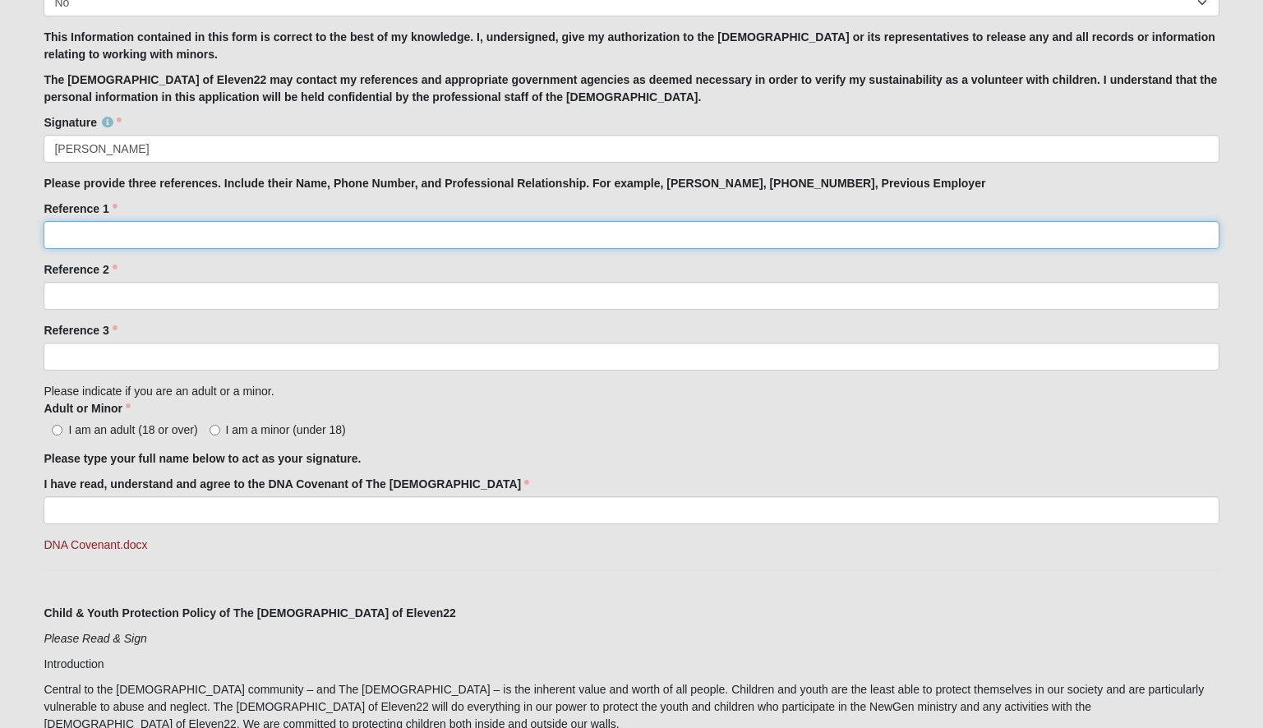
click at [178, 234] on input "Reference 1" at bounding box center [631, 235] width 1175 height 28
type input "Sue Willingham my current D group leade"
click input "submit" at bounding box center [0, 0] width 0 height 0
click at [274, 232] on input "Sue Willingham my current D group leade" at bounding box center [631, 235] width 1175 height 28
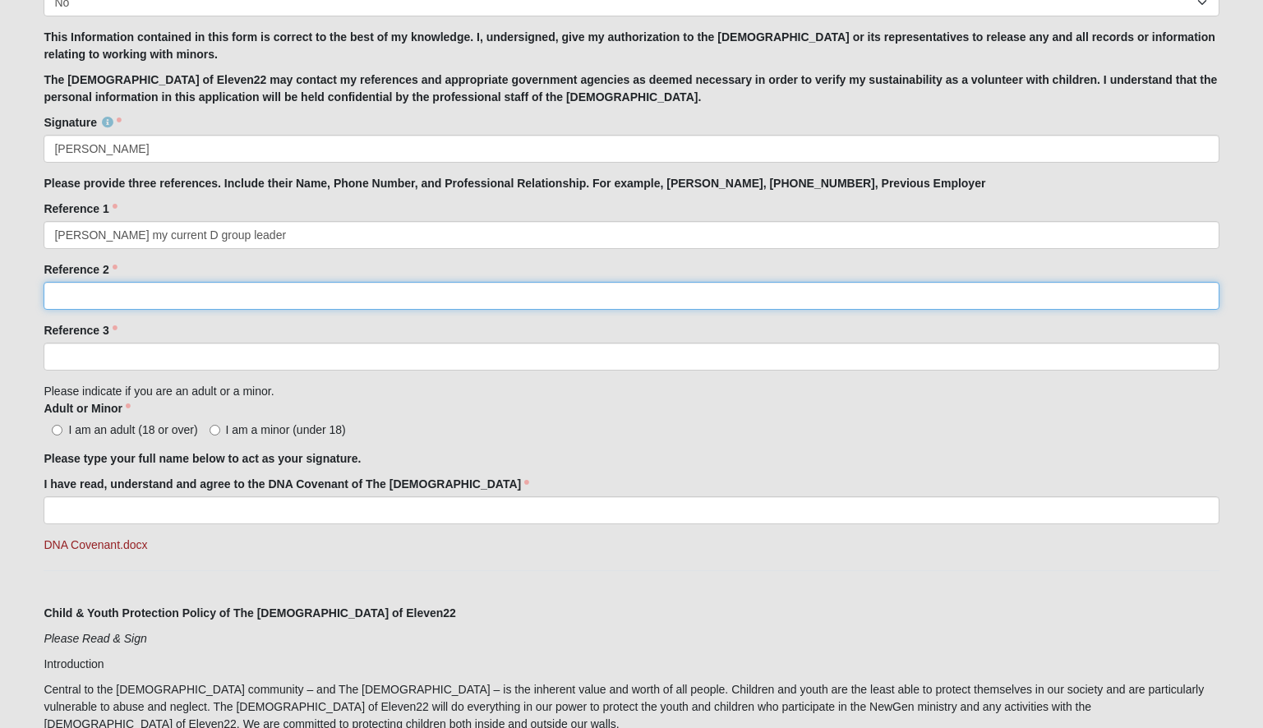
click at [175, 295] on input "Reference 2" at bounding box center [631, 296] width 1175 height 28
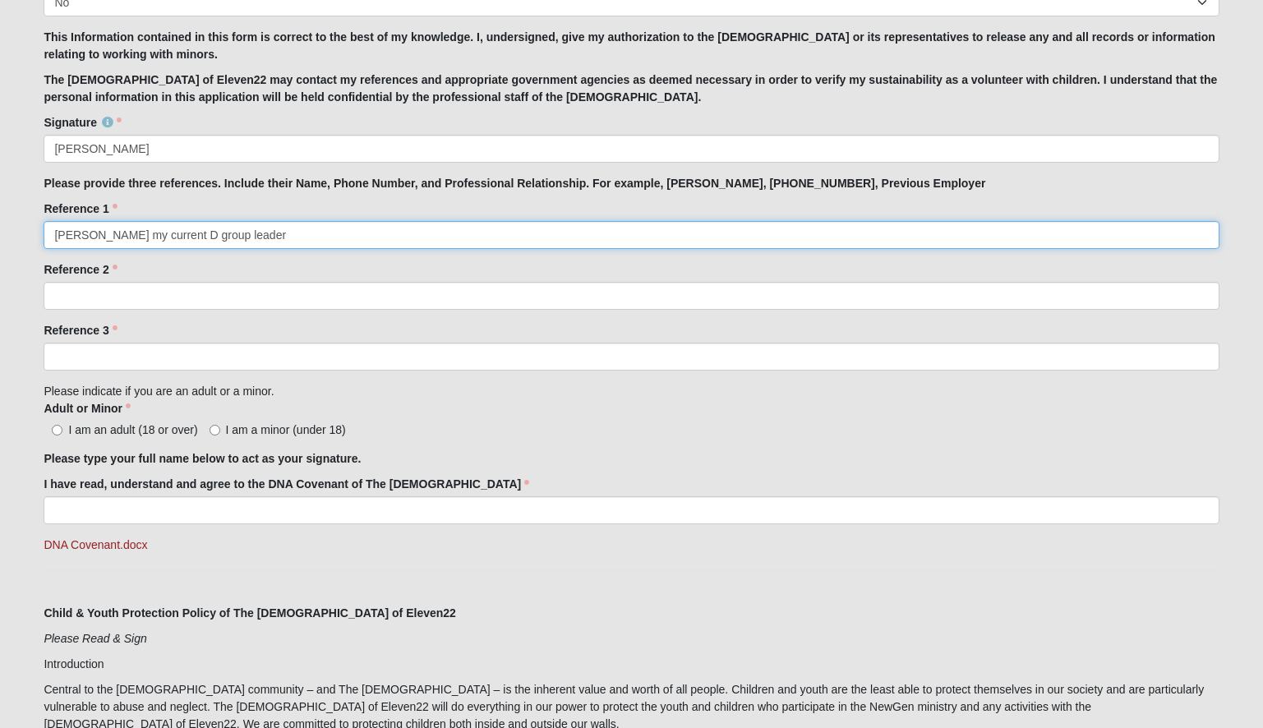
click at [307, 237] on input "Sue Willingham my current D group leader" at bounding box center [631, 235] width 1175 height 28
type input "Sue Willingham my current D group leader 904-910-7248"
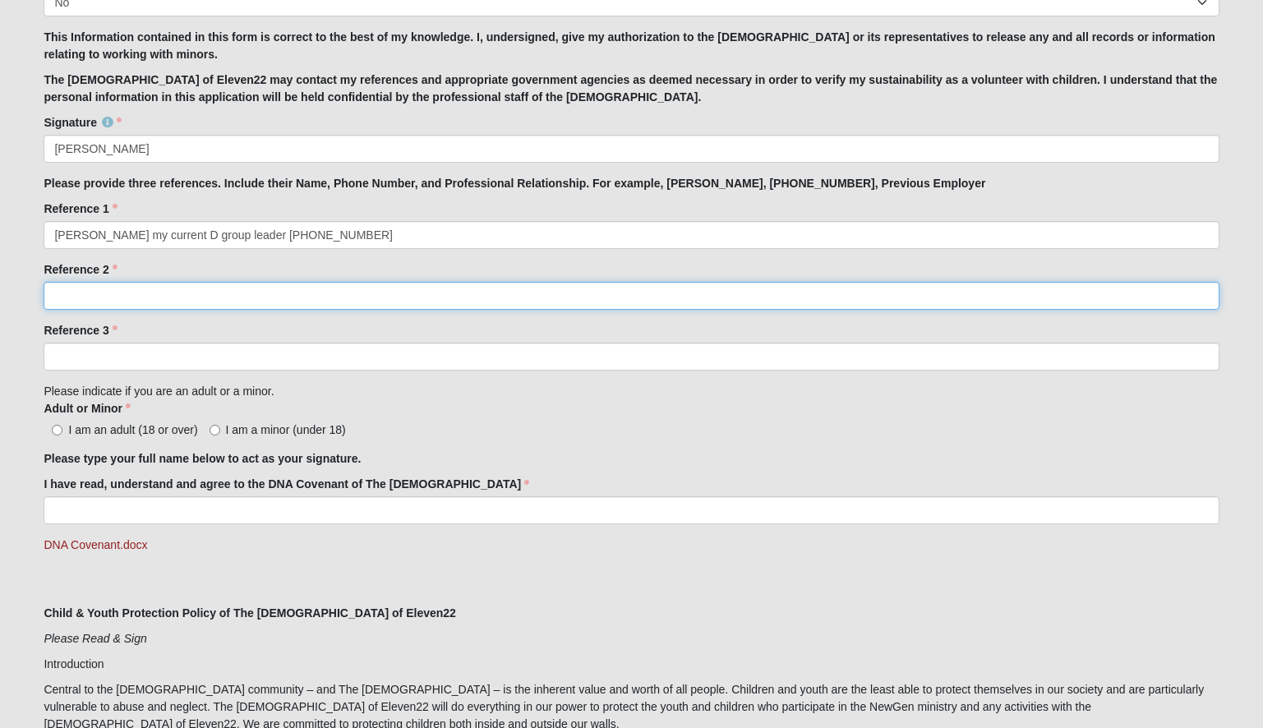
click at [211, 293] on input "Reference 2" at bounding box center [631, 296] width 1175 height 28
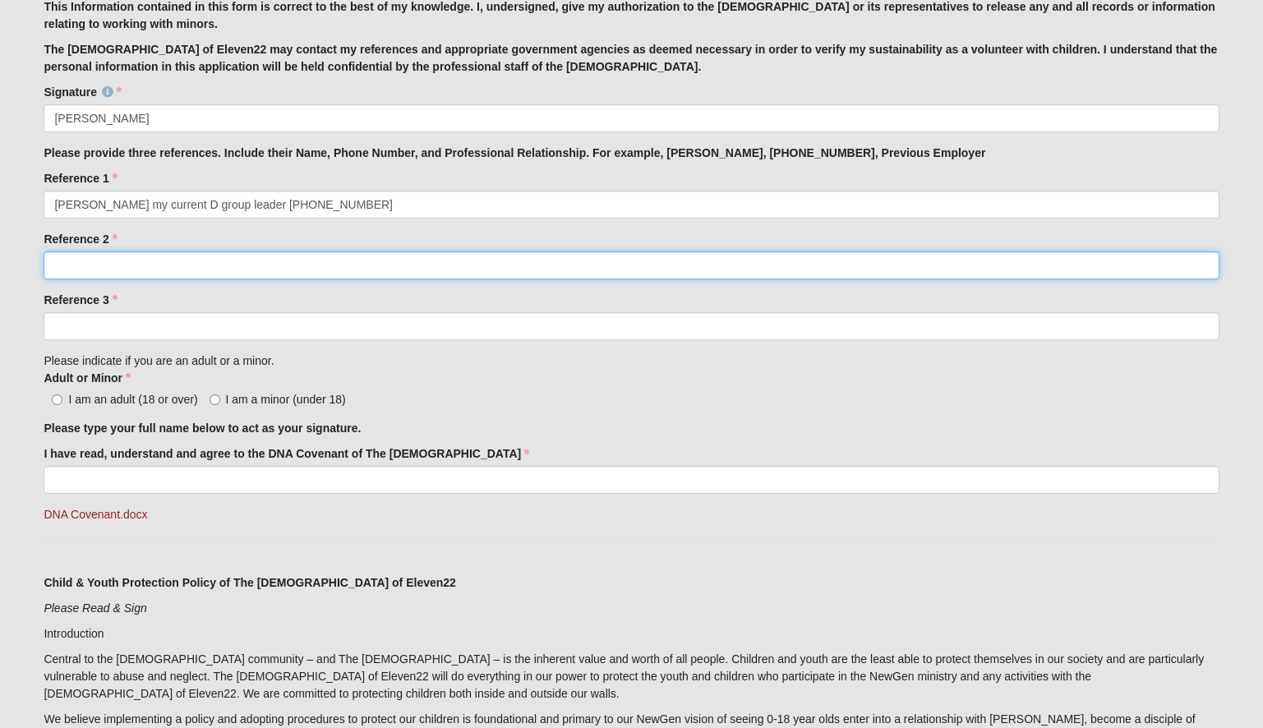
scroll to position [1469, 0]
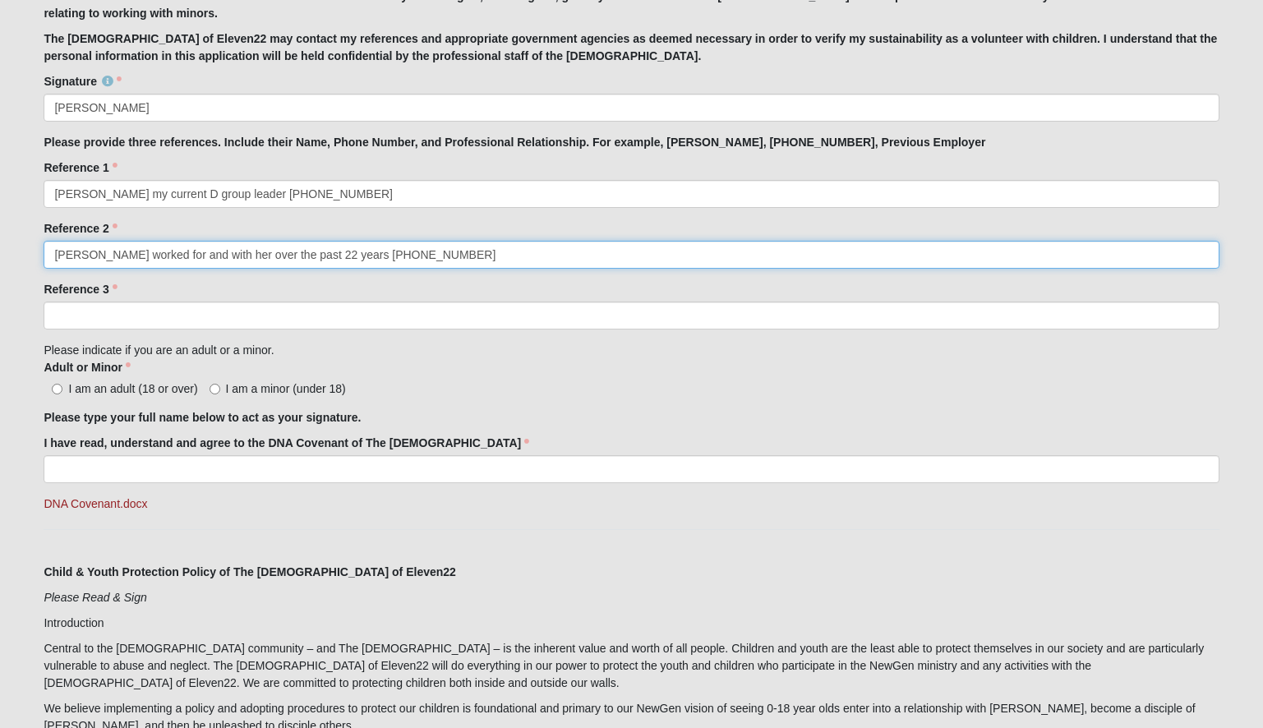
type input "Kim Greene worked for and with her over the past 22 years 904-534-6935"
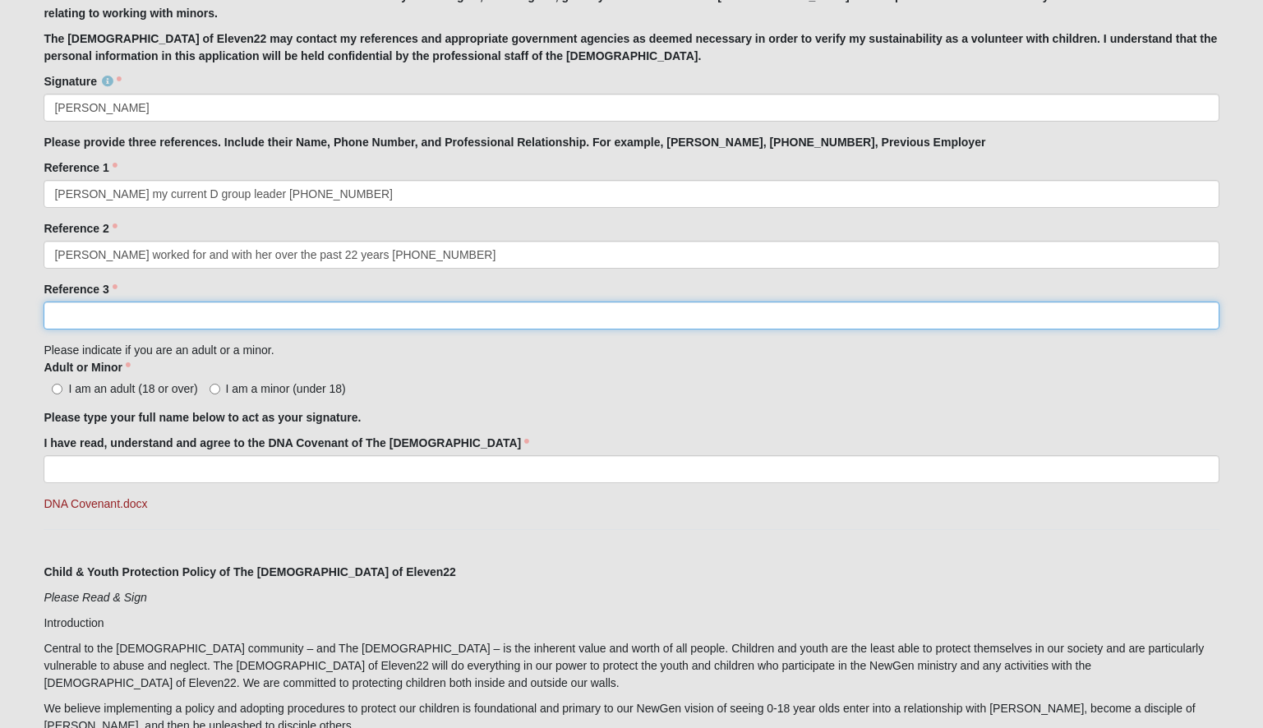
click at [126, 310] on input "Reference 3" at bounding box center [631, 316] width 1175 height 28
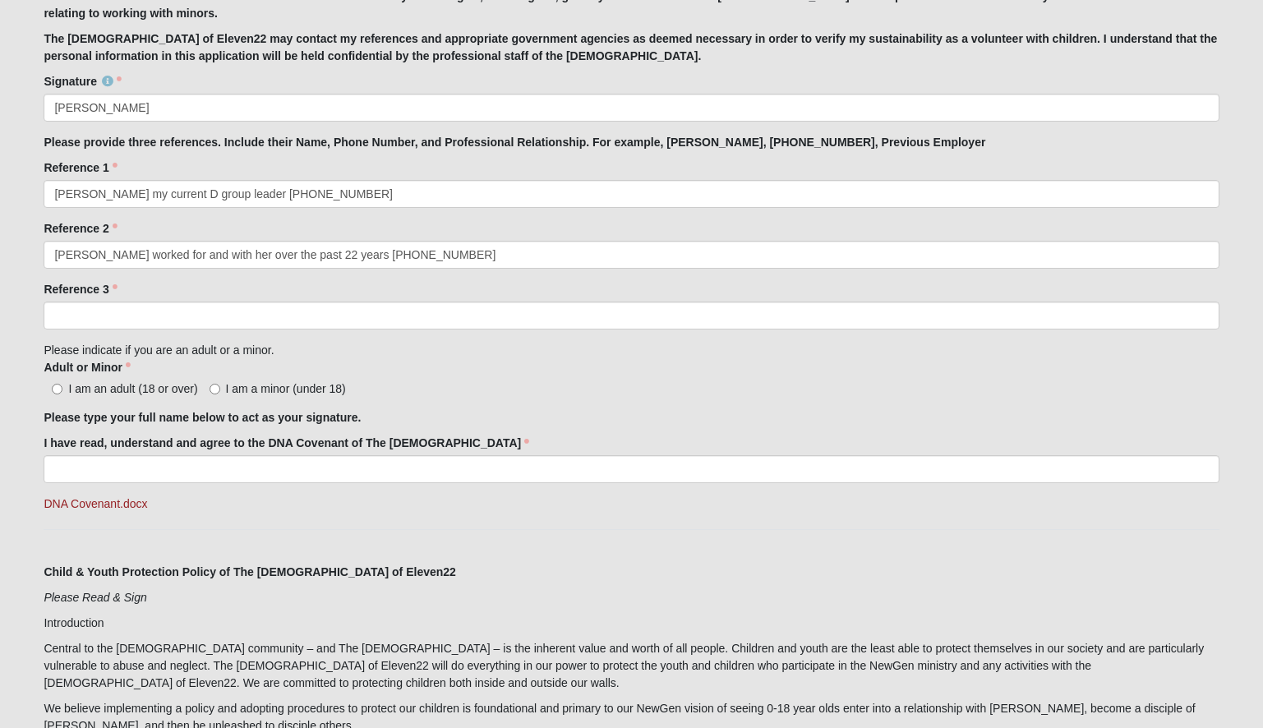
click at [55, 388] on input "I am an adult (18 or over)" at bounding box center [57, 389] width 11 height 11
radio input "true"
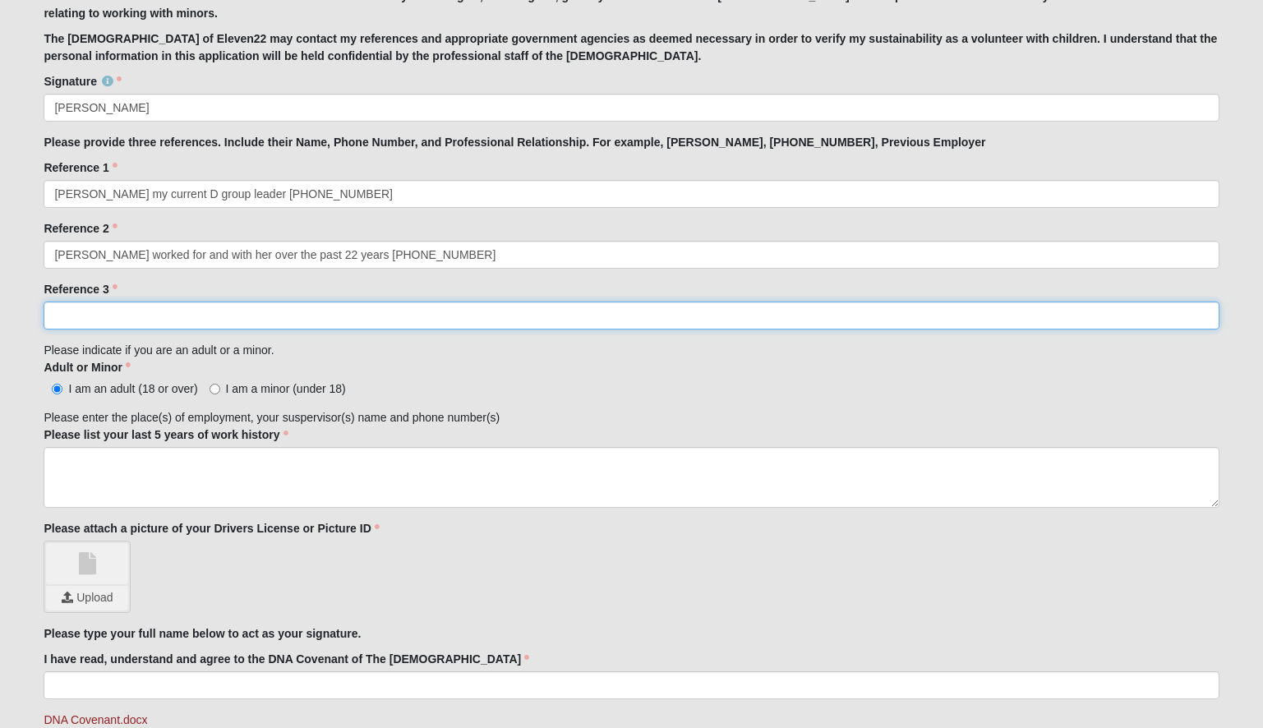
click at [90, 317] on input "Reference 3" at bounding box center [631, 316] width 1175 height 28
click at [238, 311] on input "Donna London" at bounding box center [631, 316] width 1175 height 28
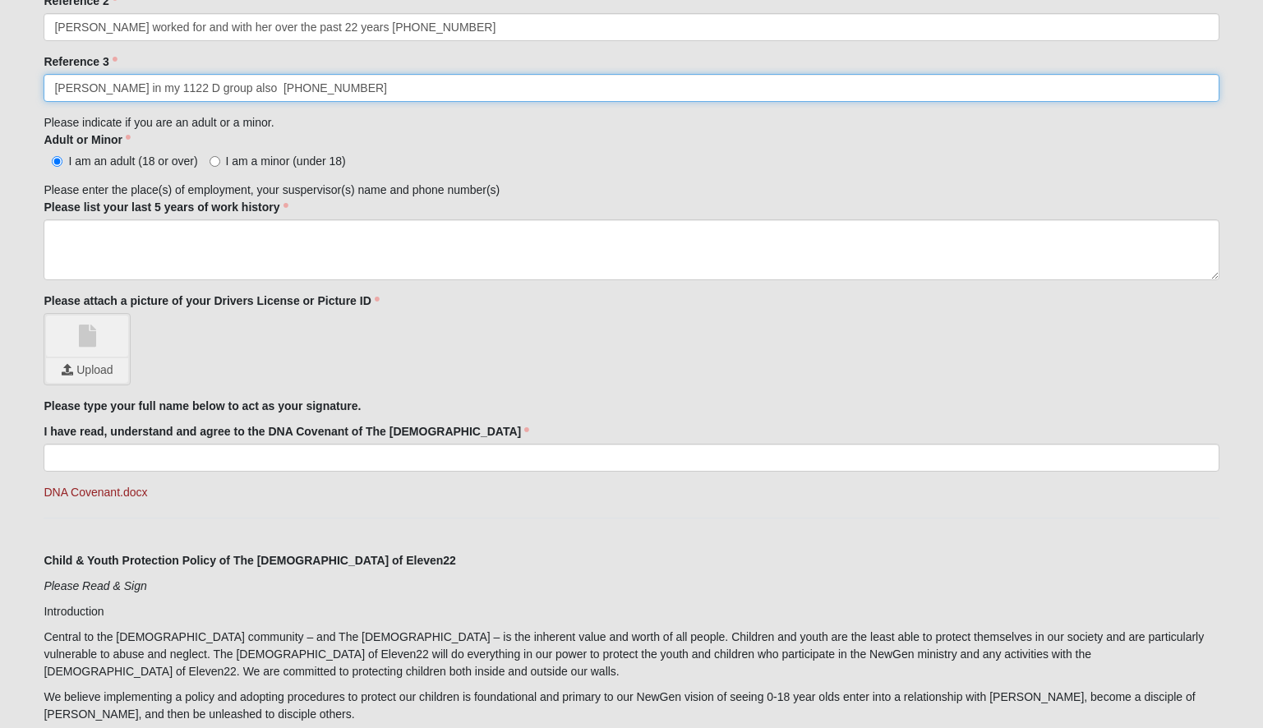
scroll to position [1699, 0]
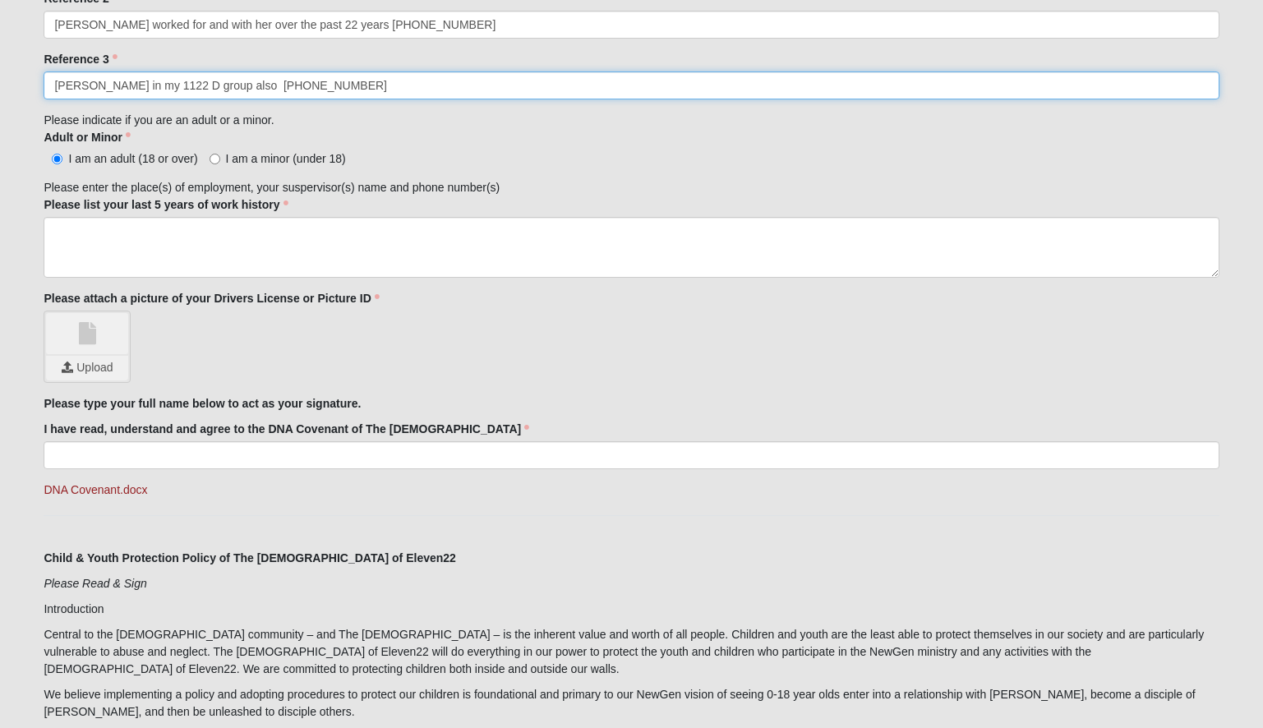
type input "Donna London in my 1122 D group also 904-891-6999"
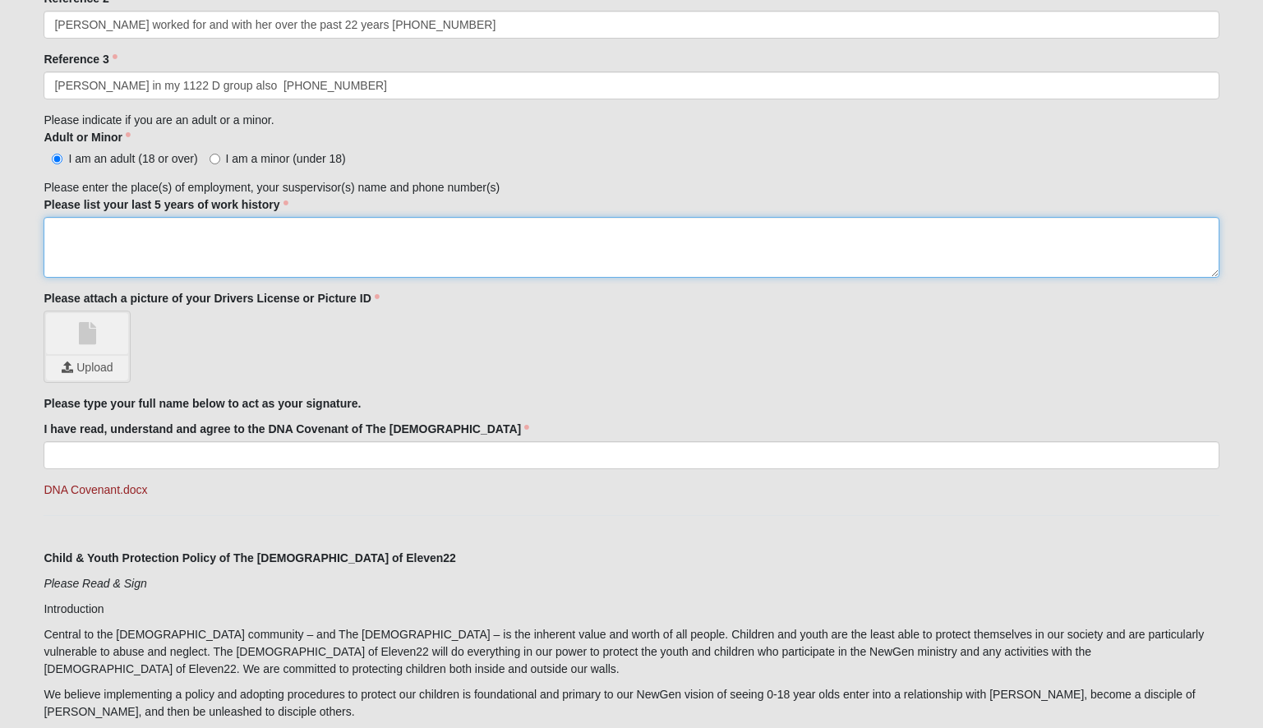
click at [102, 236] on textarea "Please list your last 5 years of work history" at bounding box center [631, 247] width 1175 height 61
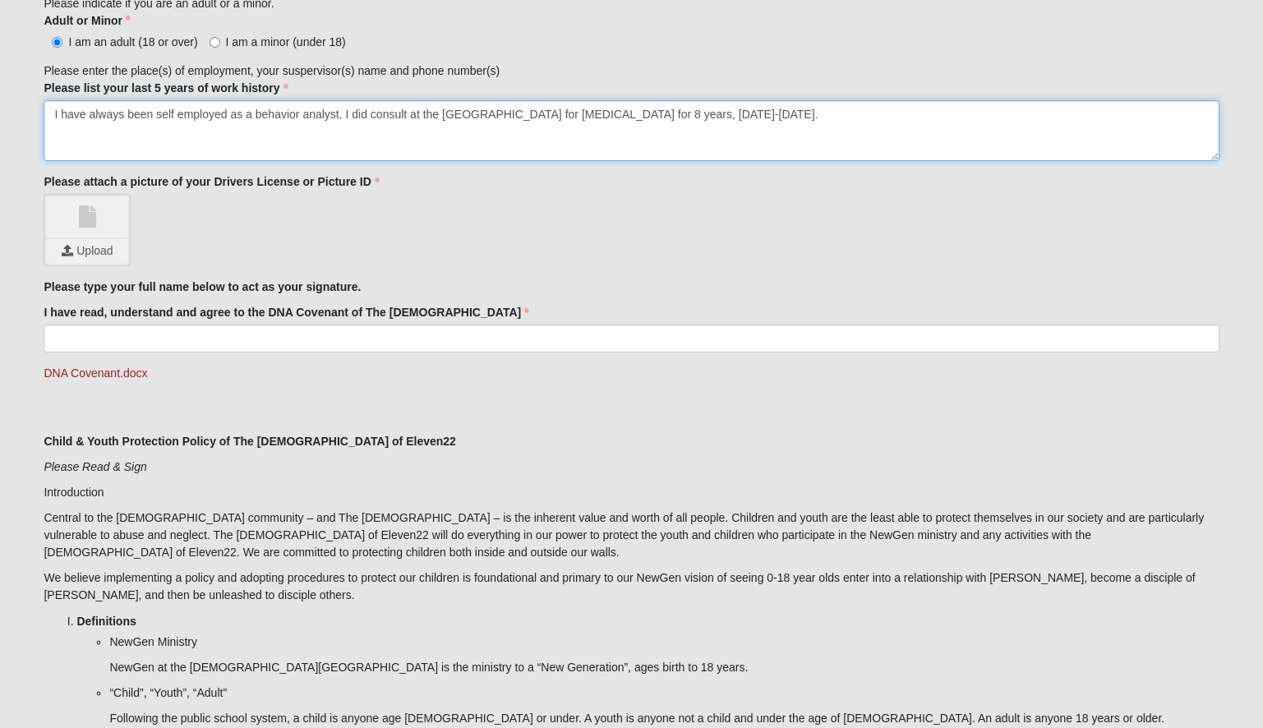
scroll to position [1821, 0]
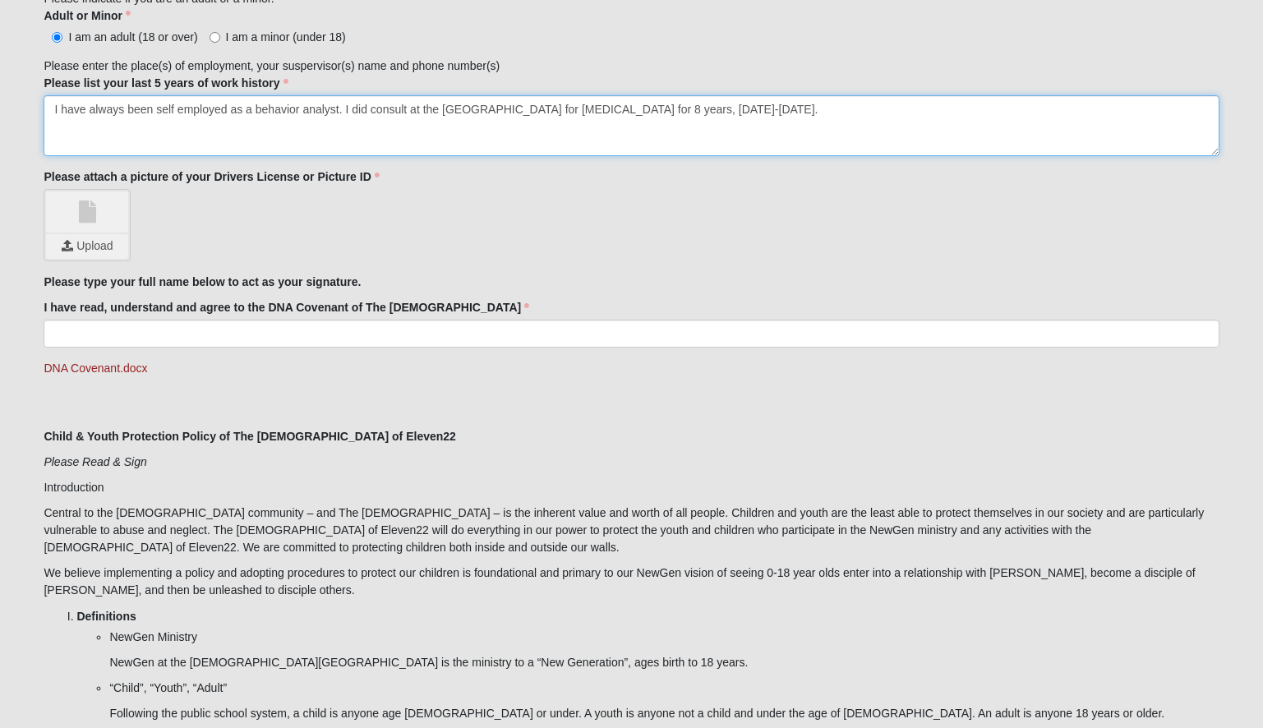
type textarea "I have always been self employed as a behavior analyst. I did consult at the Ja…"
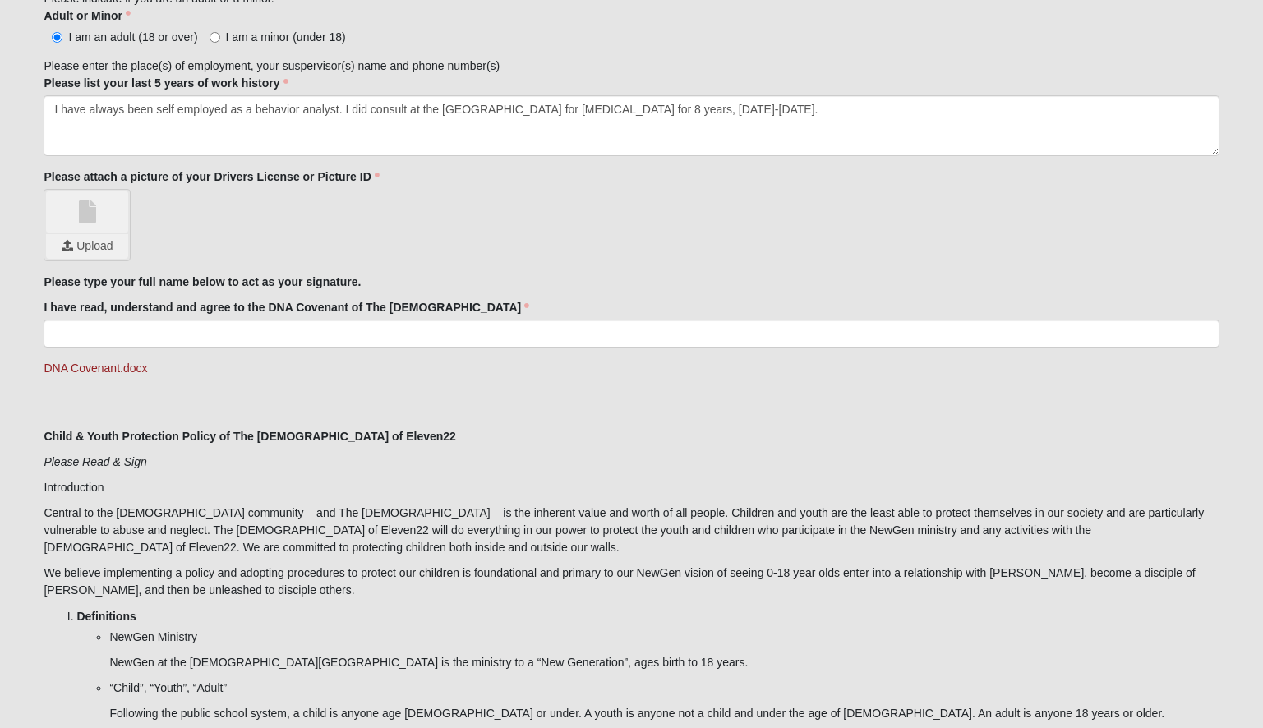
click at [104, 244] on input "file" at bounding box center [87, 246] width 82 height 25
click at [90, 247] on input "file" at bounding box center [87, 246] width 82 height 25
click at [126, 367] on link "DNA Covenant.docx" at bounding box center [96, 368] width 104 height 13
click at [96, 370] on link "DNA Covenant.docx" at bounding box center [96, 368] width 104 height 13
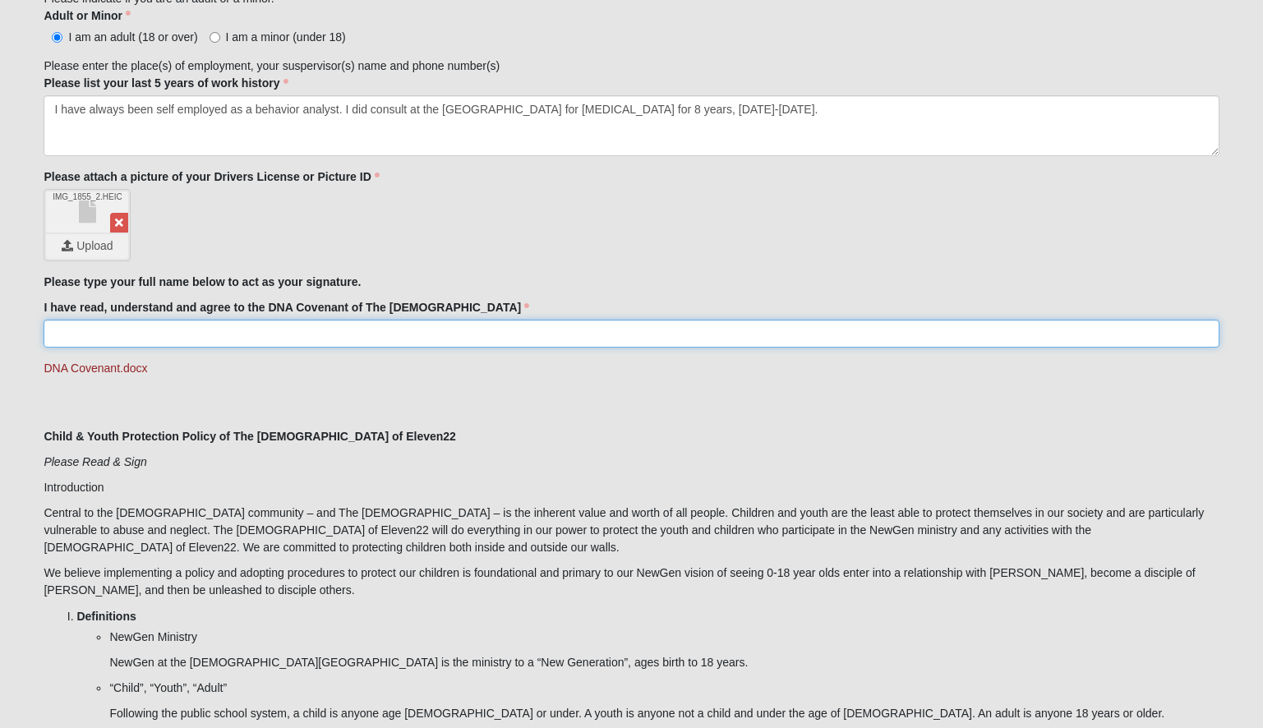
click at [138, 338] on input "I have read, understand and agree to the DNA Covenant of The Church of Eleven22" at bounding box center [631, 334] width 1175 height 28
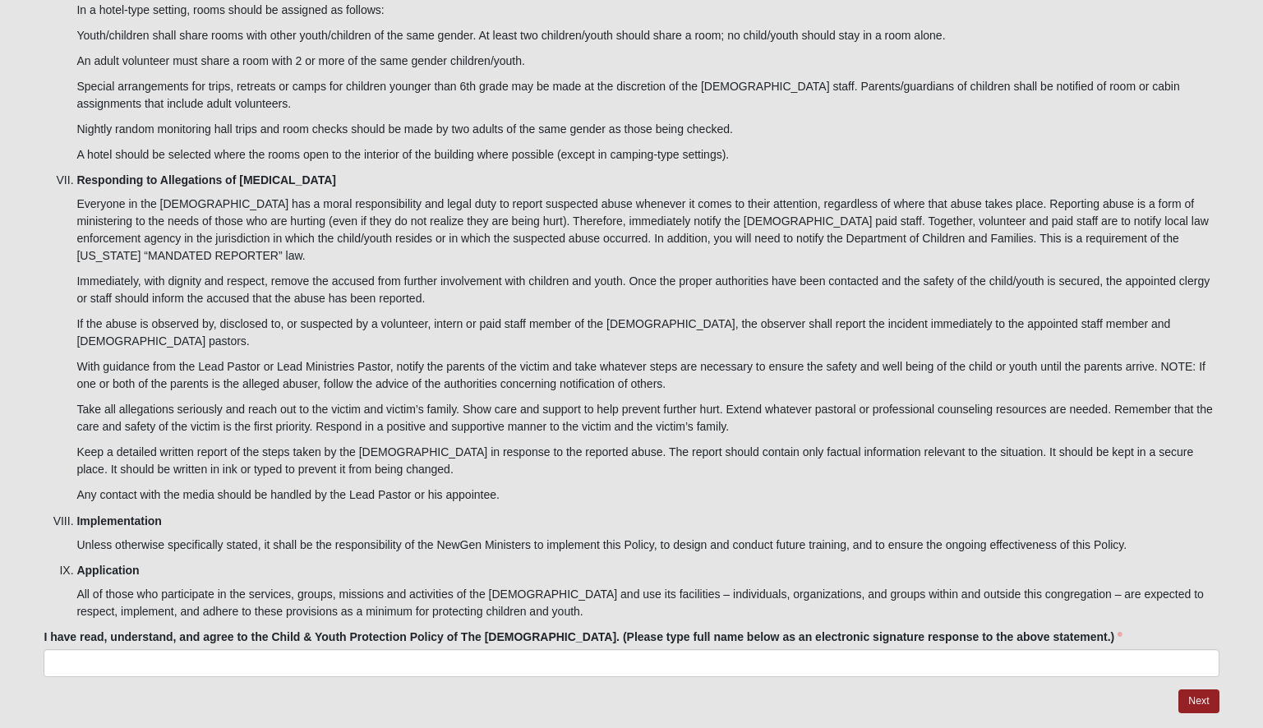
scroll to position [4902, 0]
type input "Cherish Twigg"
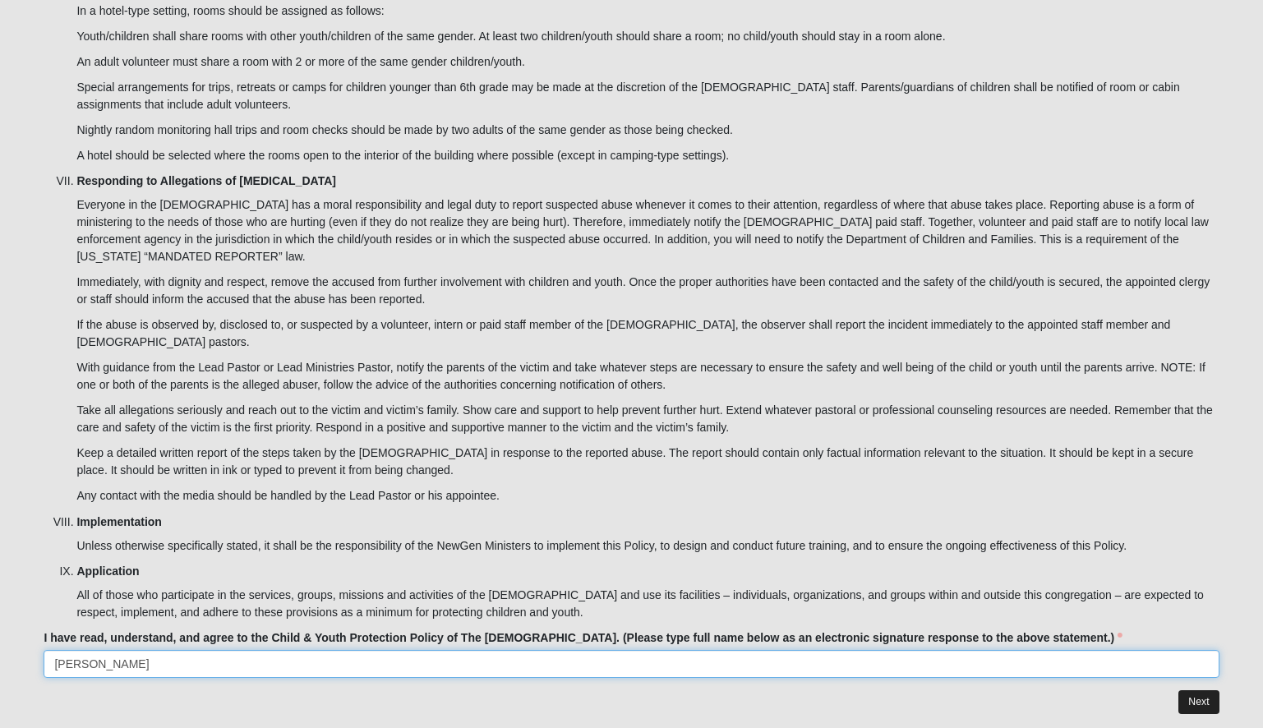
type input "Cherish Twigg"
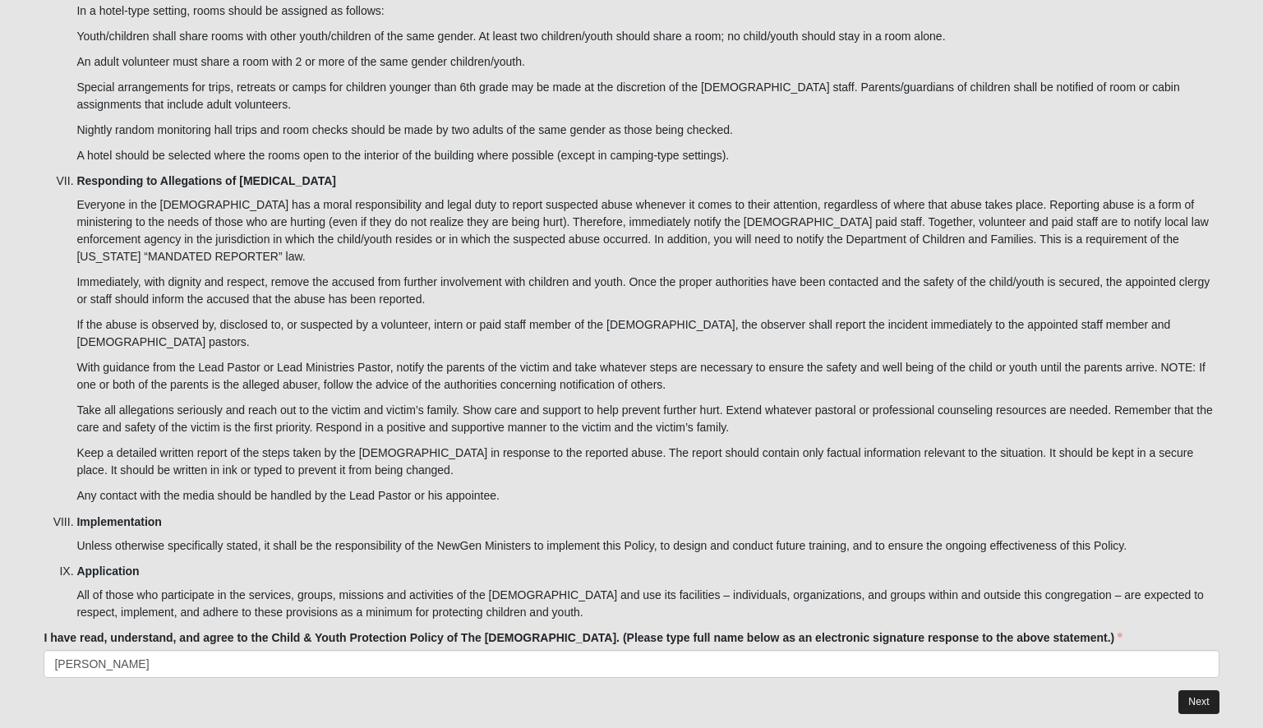
click at [1217, 690] on link "Next" at bounding box center [1198, 702] width 40 height 24
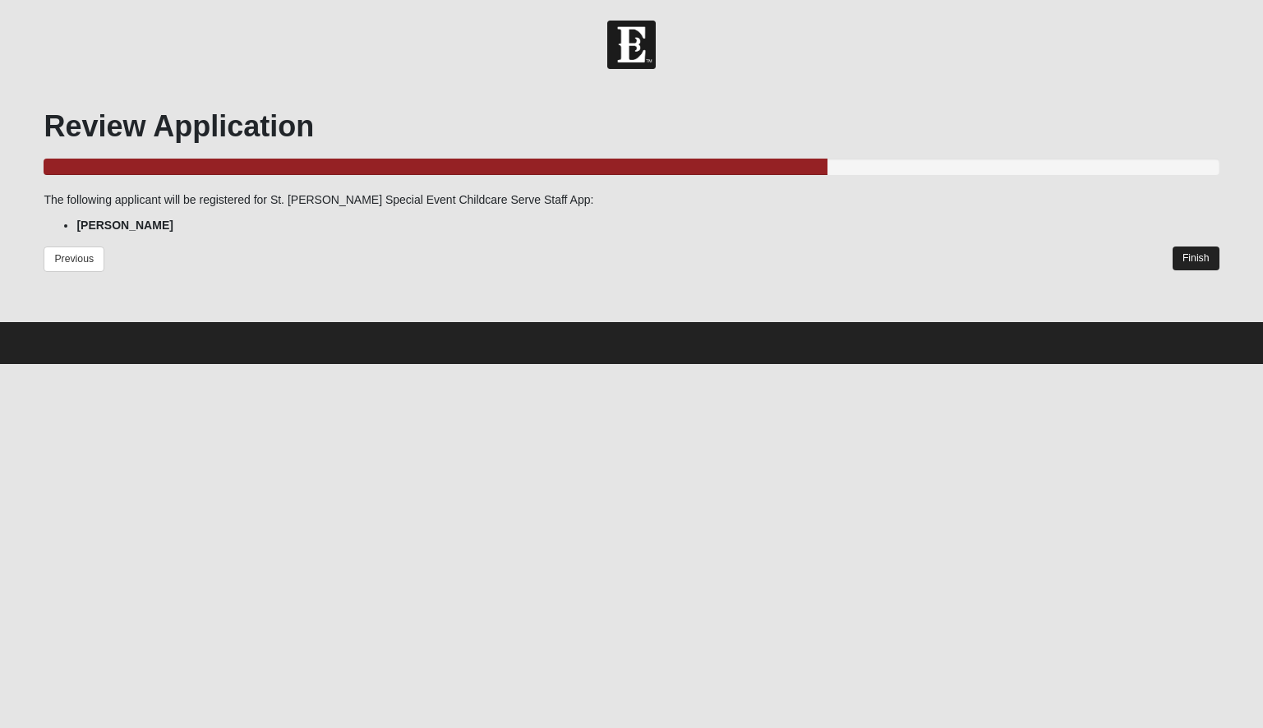
click at [1196, 258] on link "Finish" at bounding box center [1196, 259] width 47 height 24
